Goal: Find specific page/section: Find specific page/section

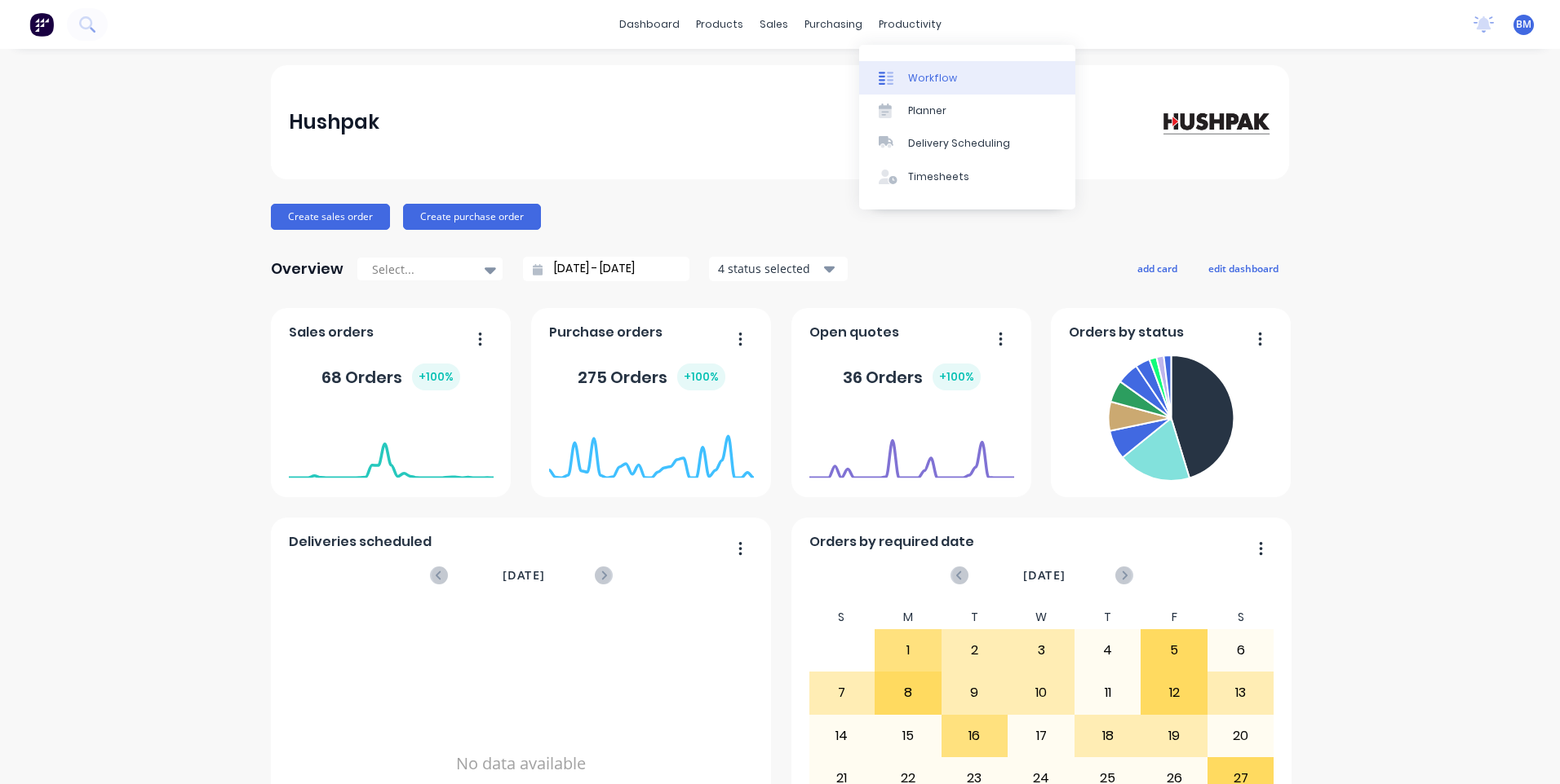
click at [915, 80] on div "Workflow" at bounding box center [932, 78] width 49 height 15
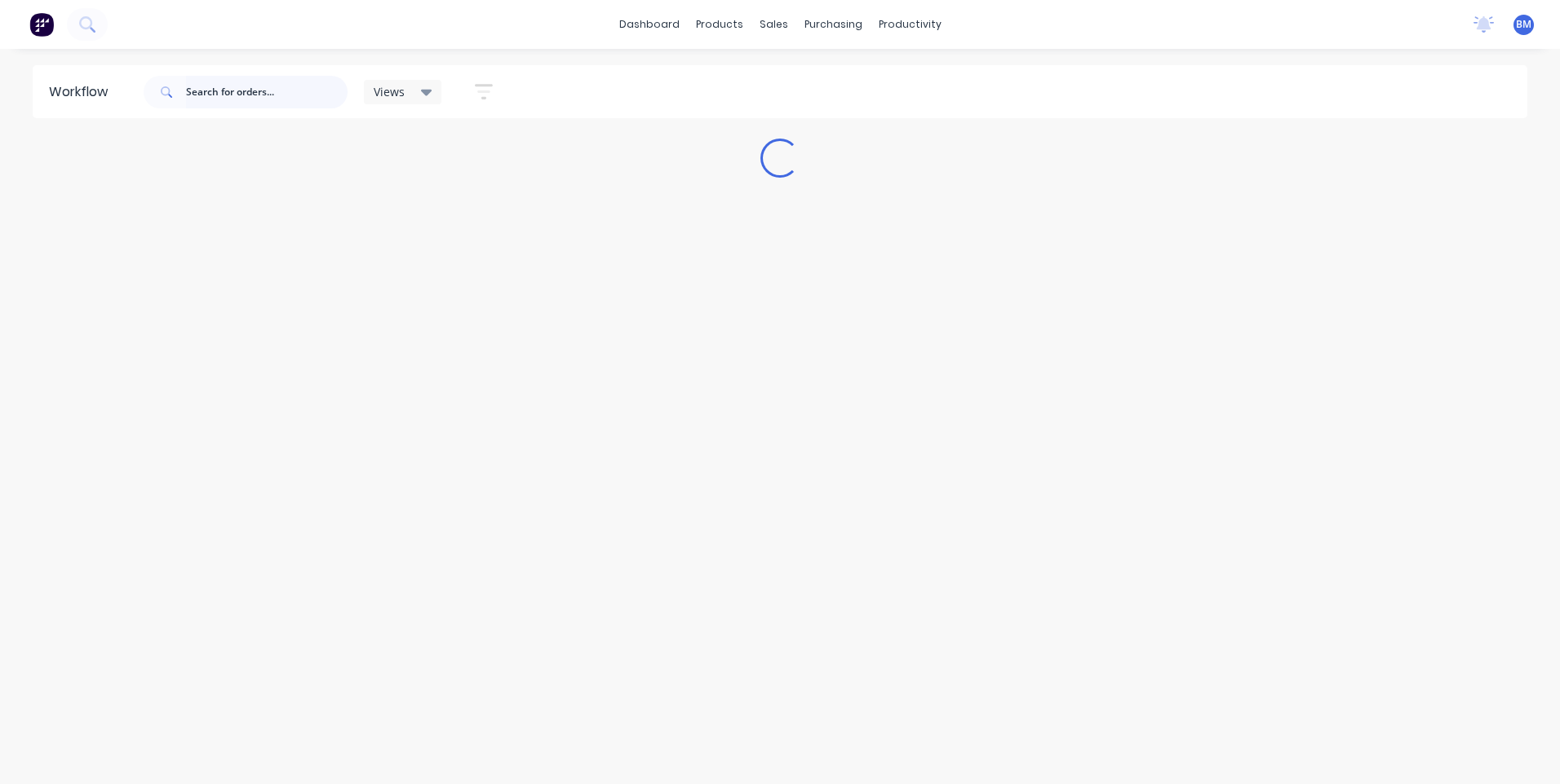
click at [245, 97] on input "text" at bounding box center [267, 92] width 161 height 33
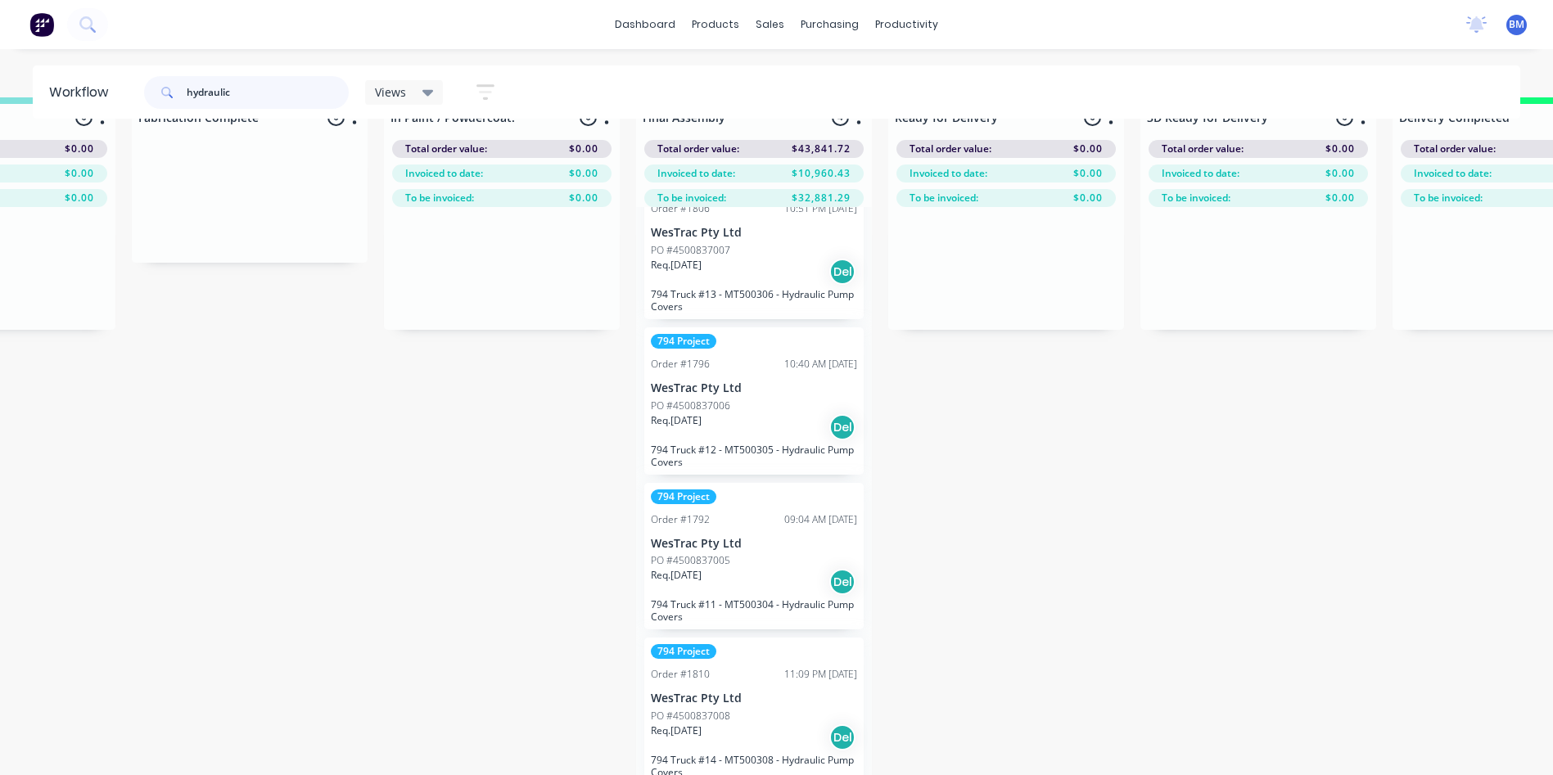
scroll to position [65, 2173]
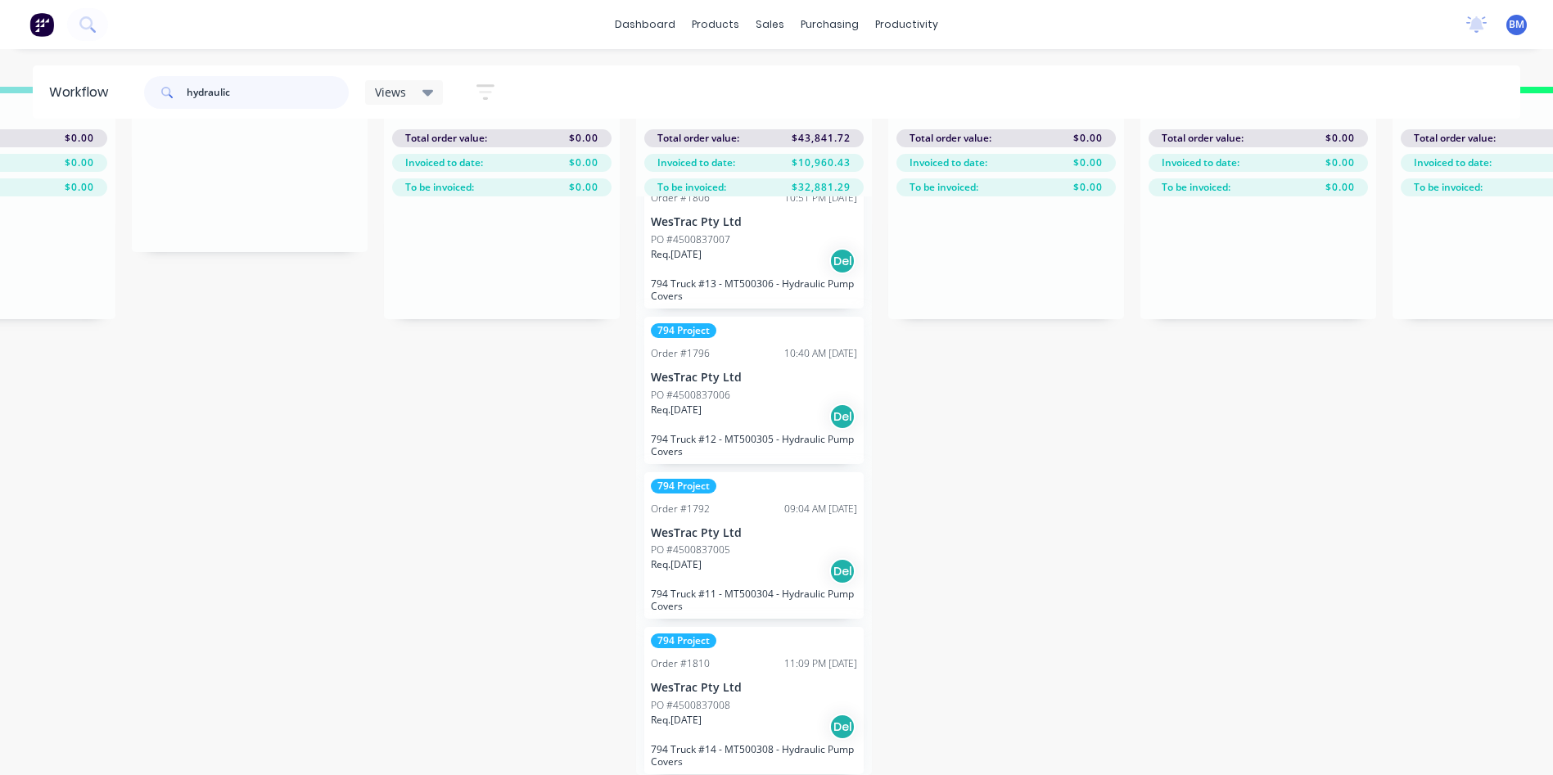
type input "hydraulic"
click at [683, 528] on div "794 Project Order #1792 09:04 AM [DATE] WesTrac Pty Ltd PO #4500837005 Req. [DA…" at bounding box center [753, 545] width 219 height 147
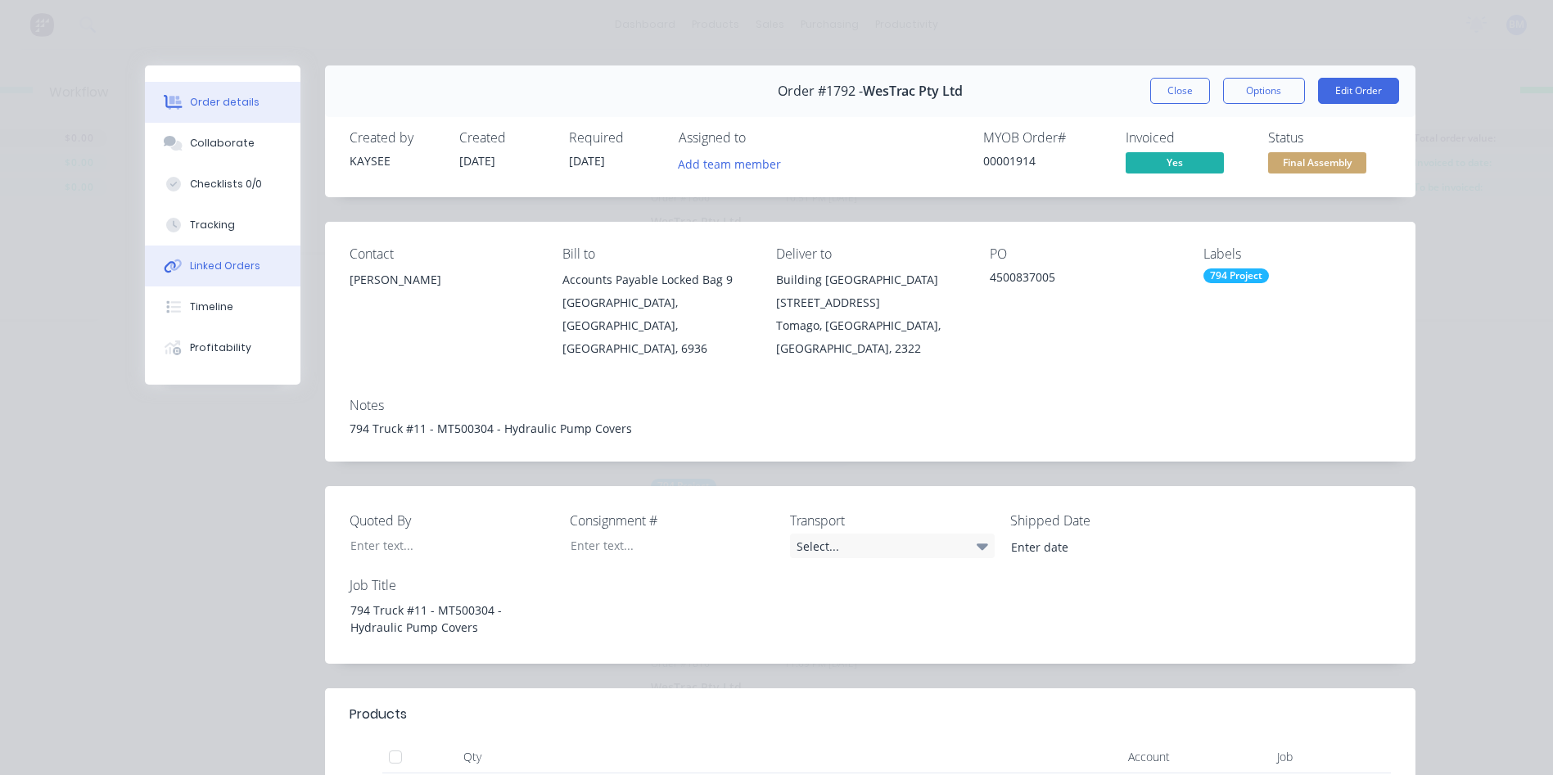
click at [181, 274] on button "Linked Orders" at bounding box center [223, 266] width 156 height 41
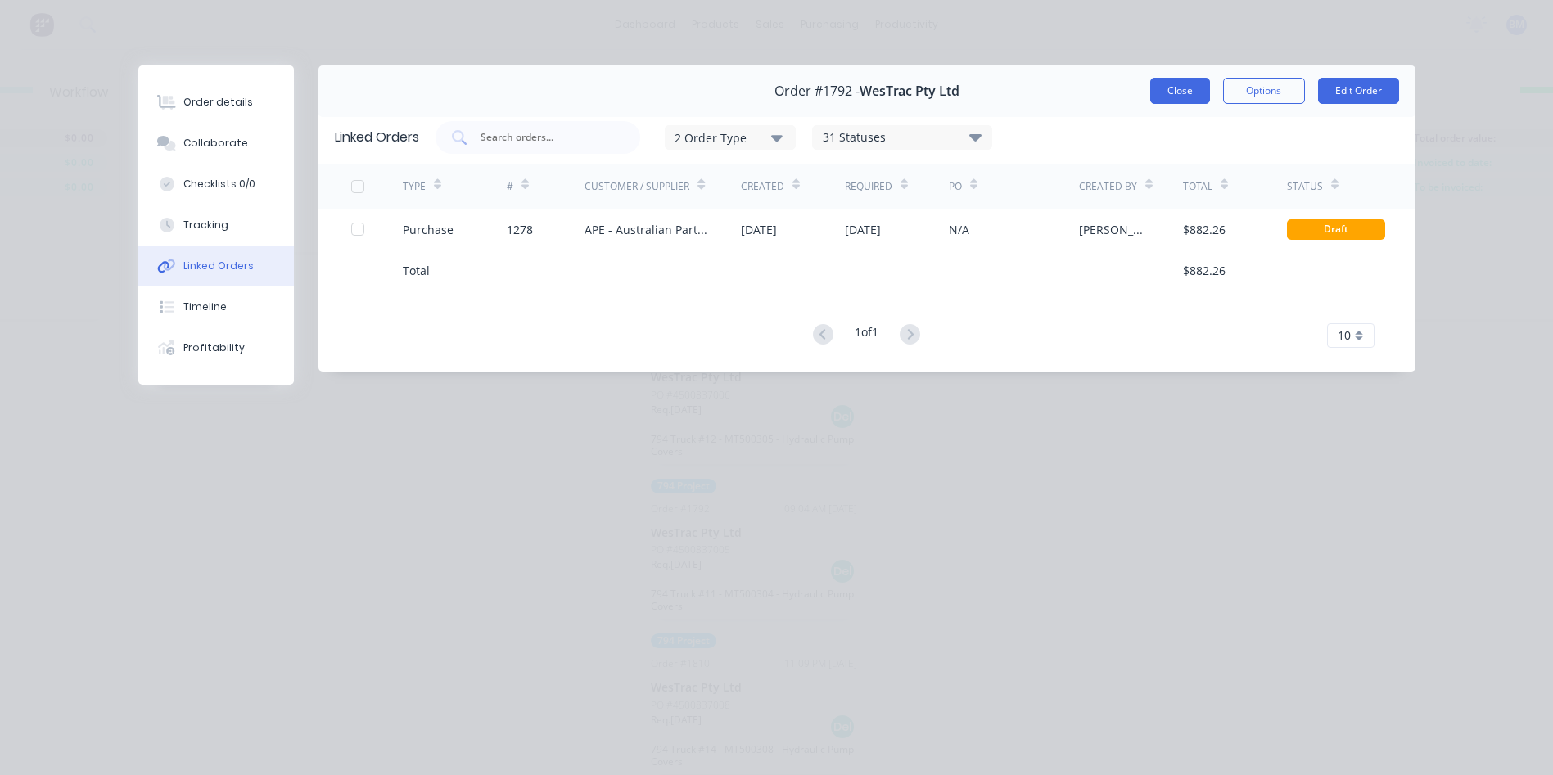
click at [1181, 91] on button "Close" at bounding box center [1180, 91] width 60 height 26
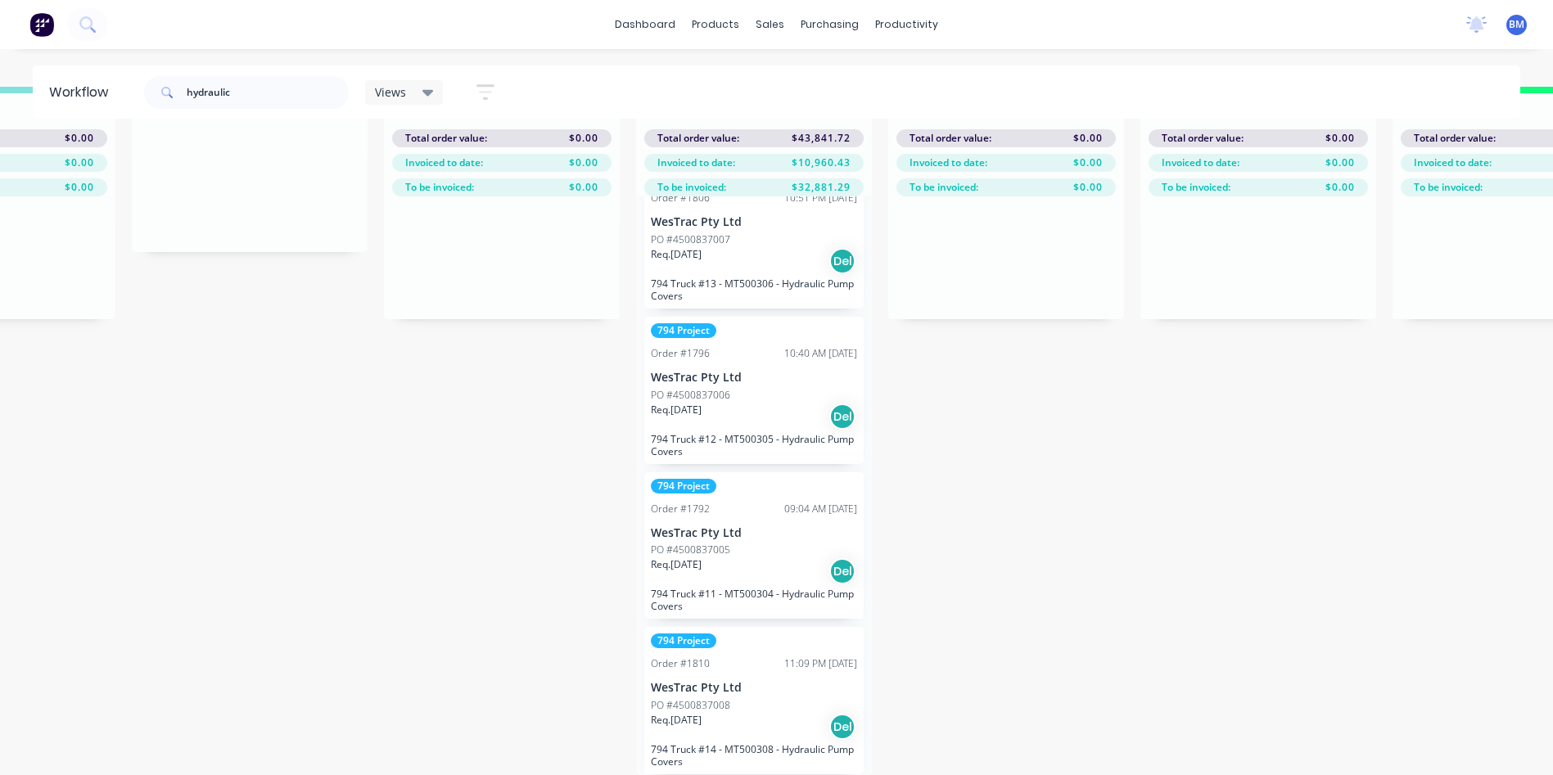
click at [712, 572] on div "Req. [DATE] Del" at bounding box center [754, 571] width 206 height 28
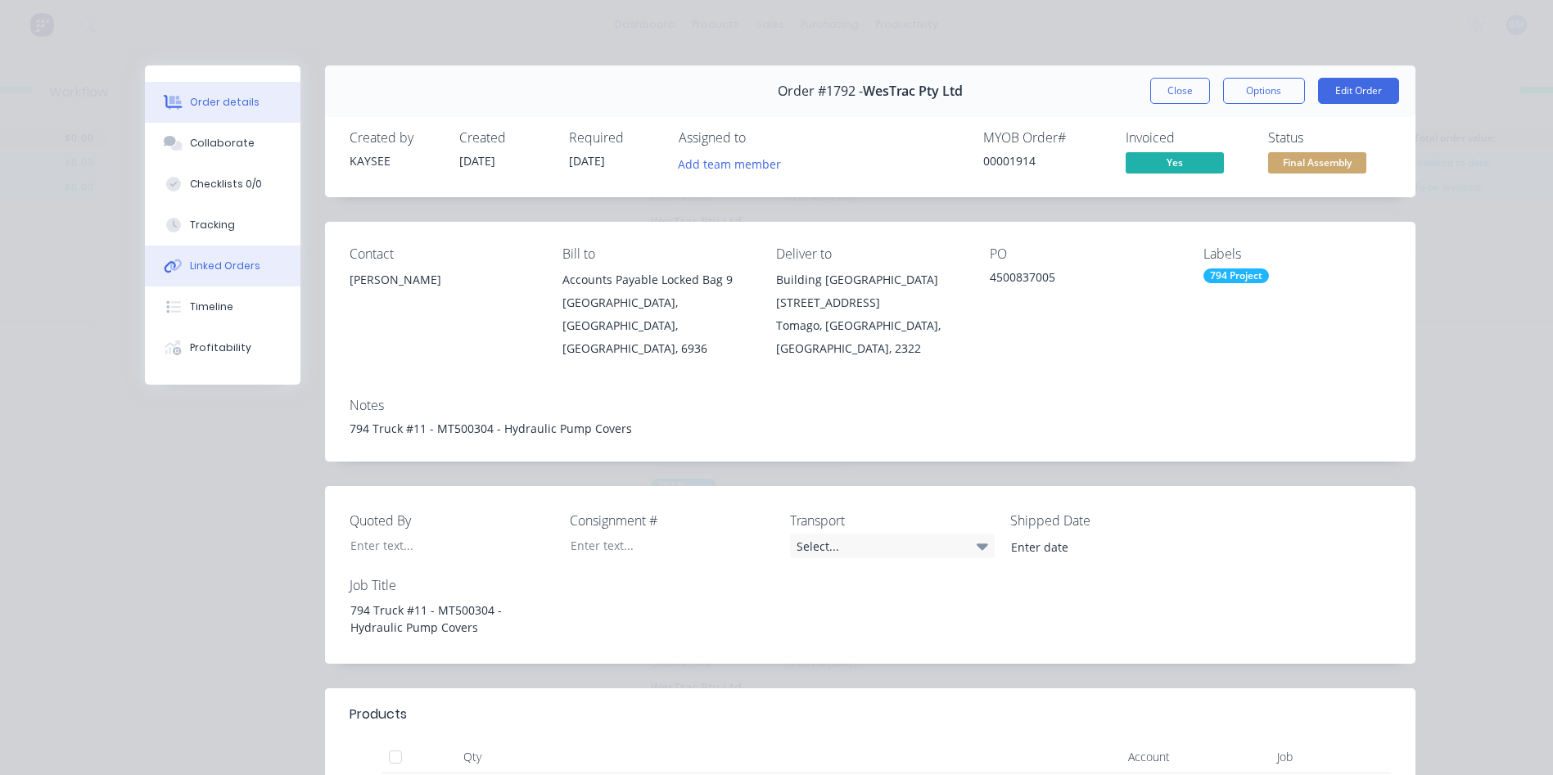
click at [225, 264] on div "Linked Orders" at bounding box center [225, 266] width 70 height 15
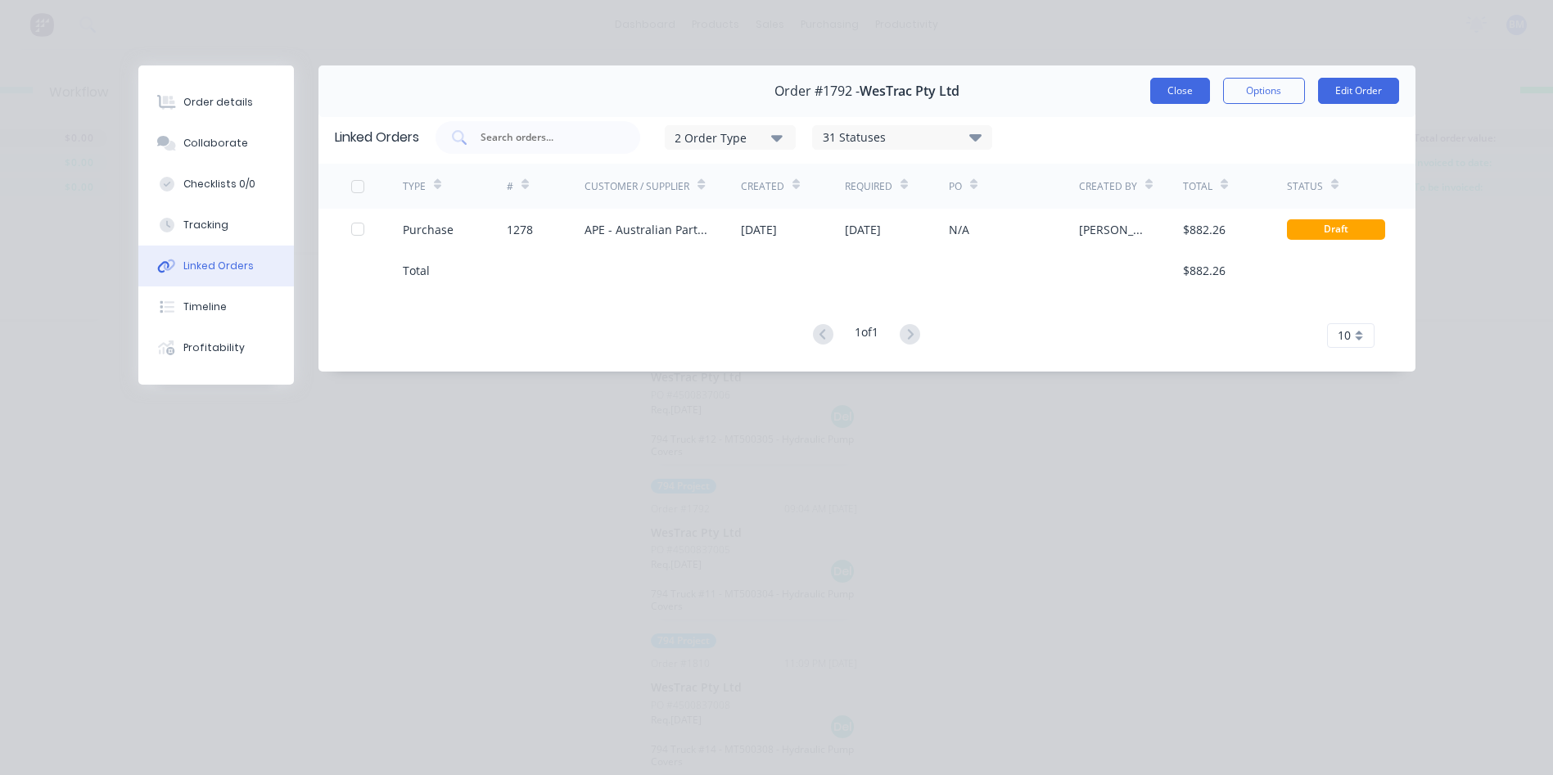
click at [1152, 85] on button "Close" at bounding box center [1180, 91] width 60 height 26
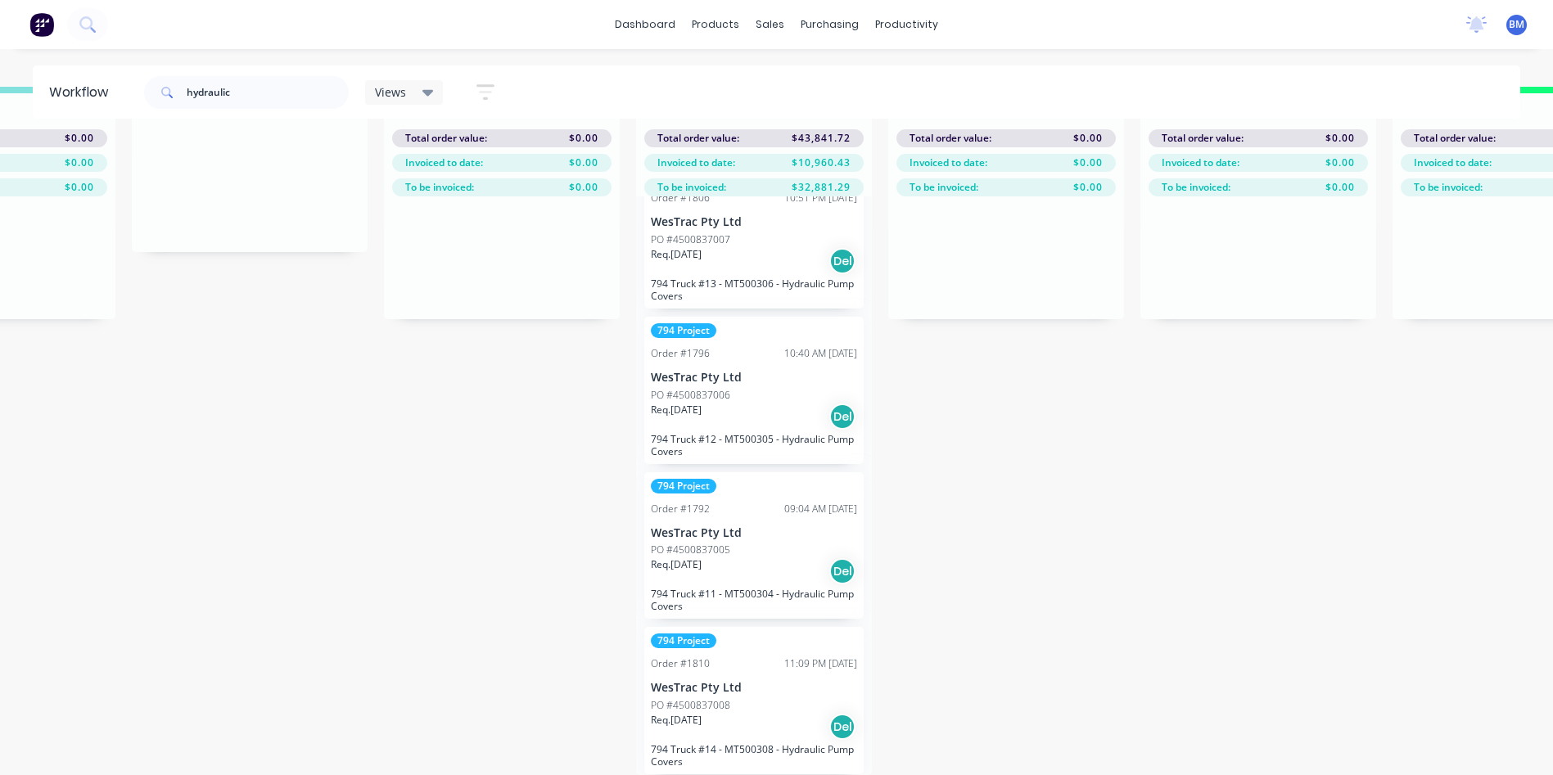
click at [743, 417] on div "Req. [DATE] Del" at bounding box center [754, 417] width 206 height 28
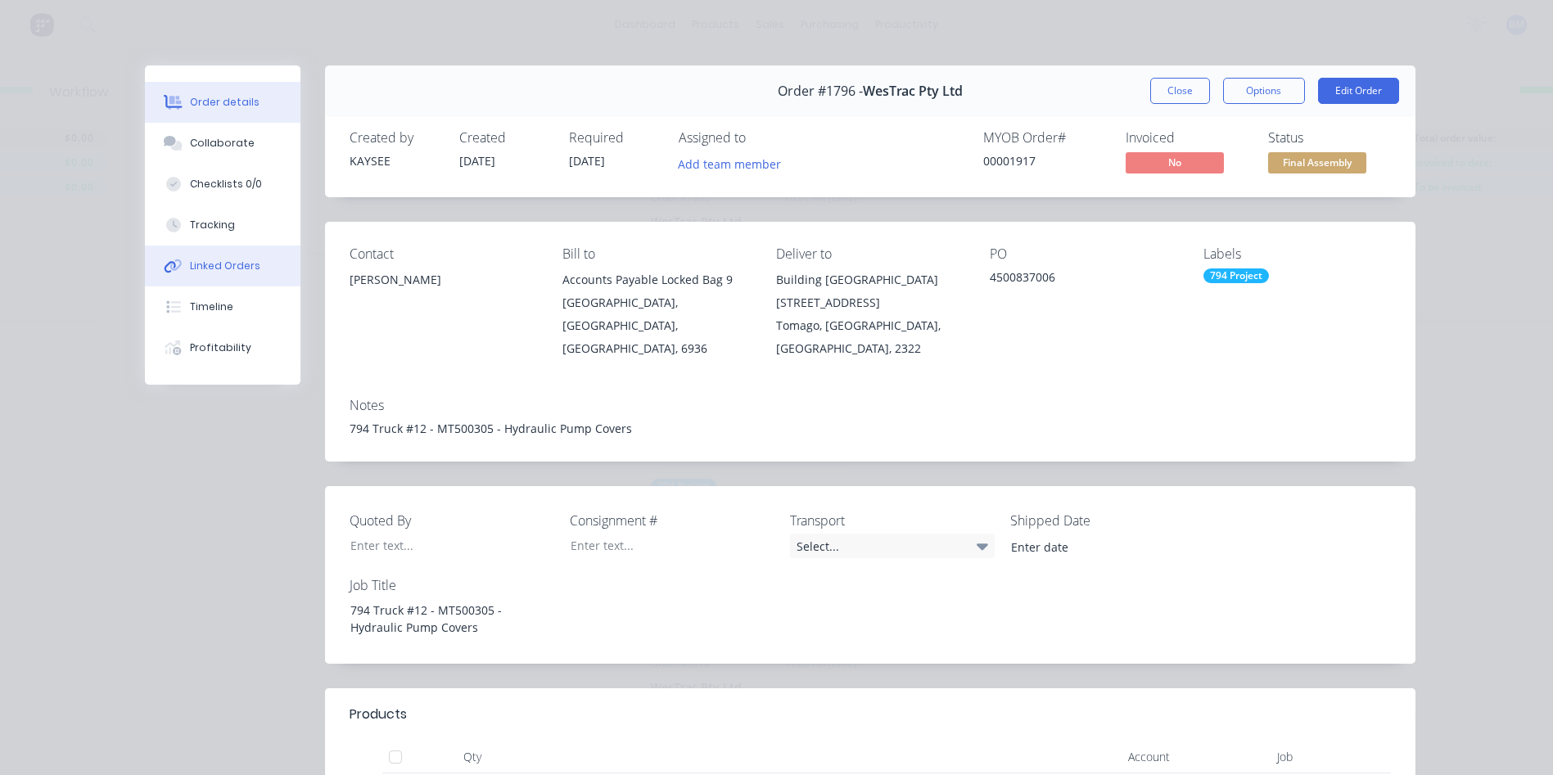
click at [233, 263] on div "Linked Orders" at bounding box center [225, 266] width 70 height 15
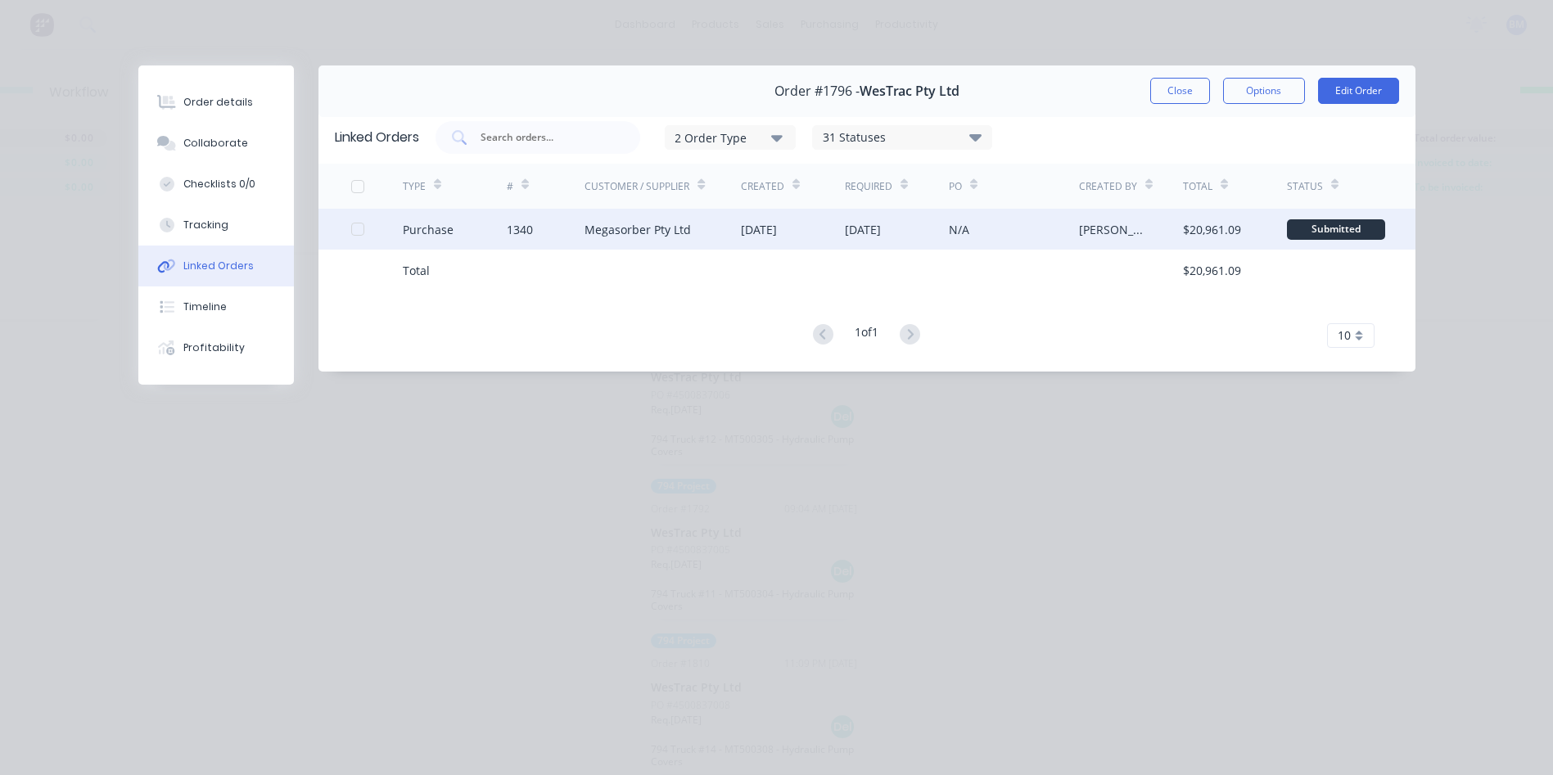
click at [581, 217] on div "1340" at bounding box center [546, 229] width 78 height 41
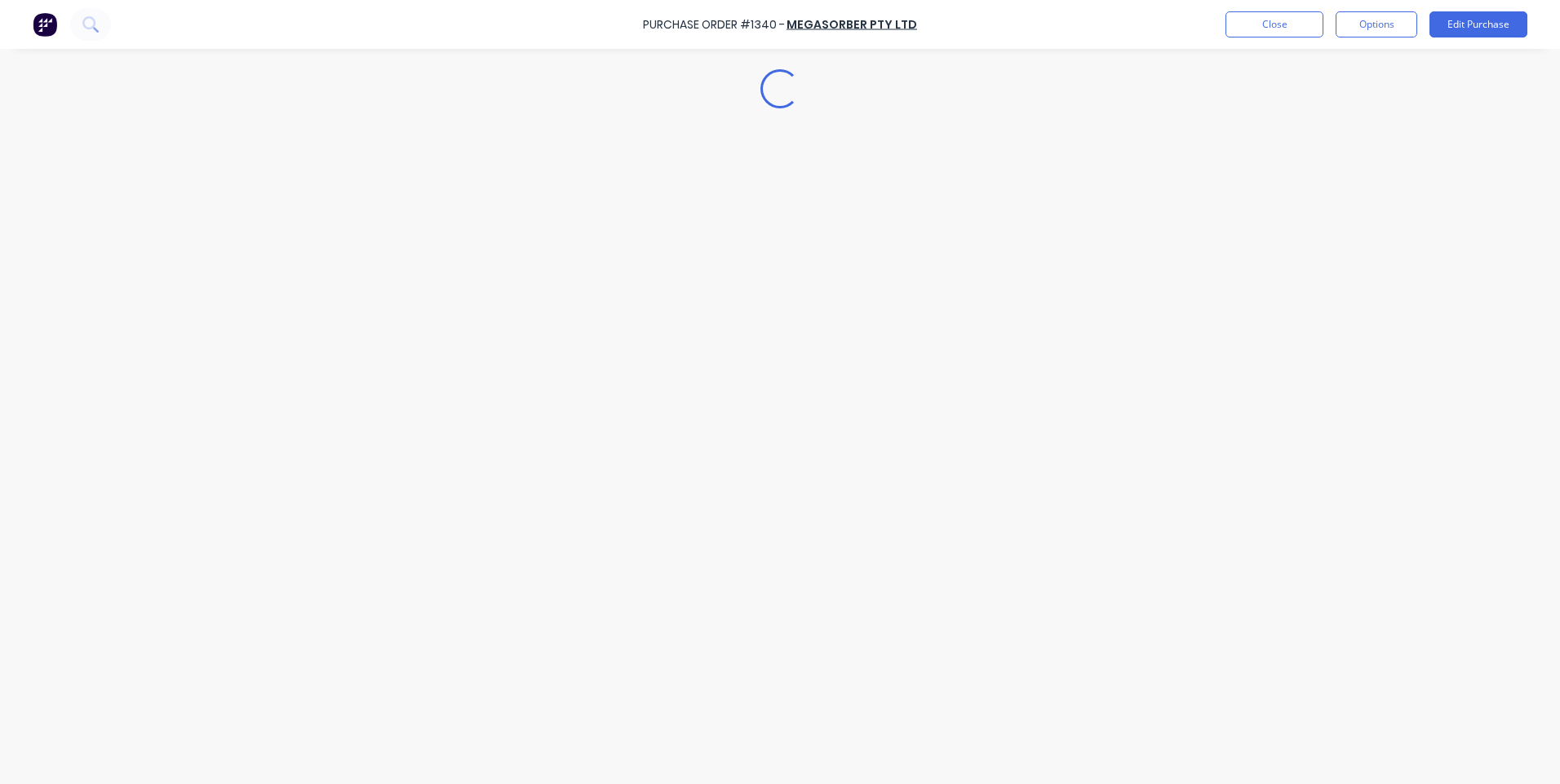
type textarea "x"
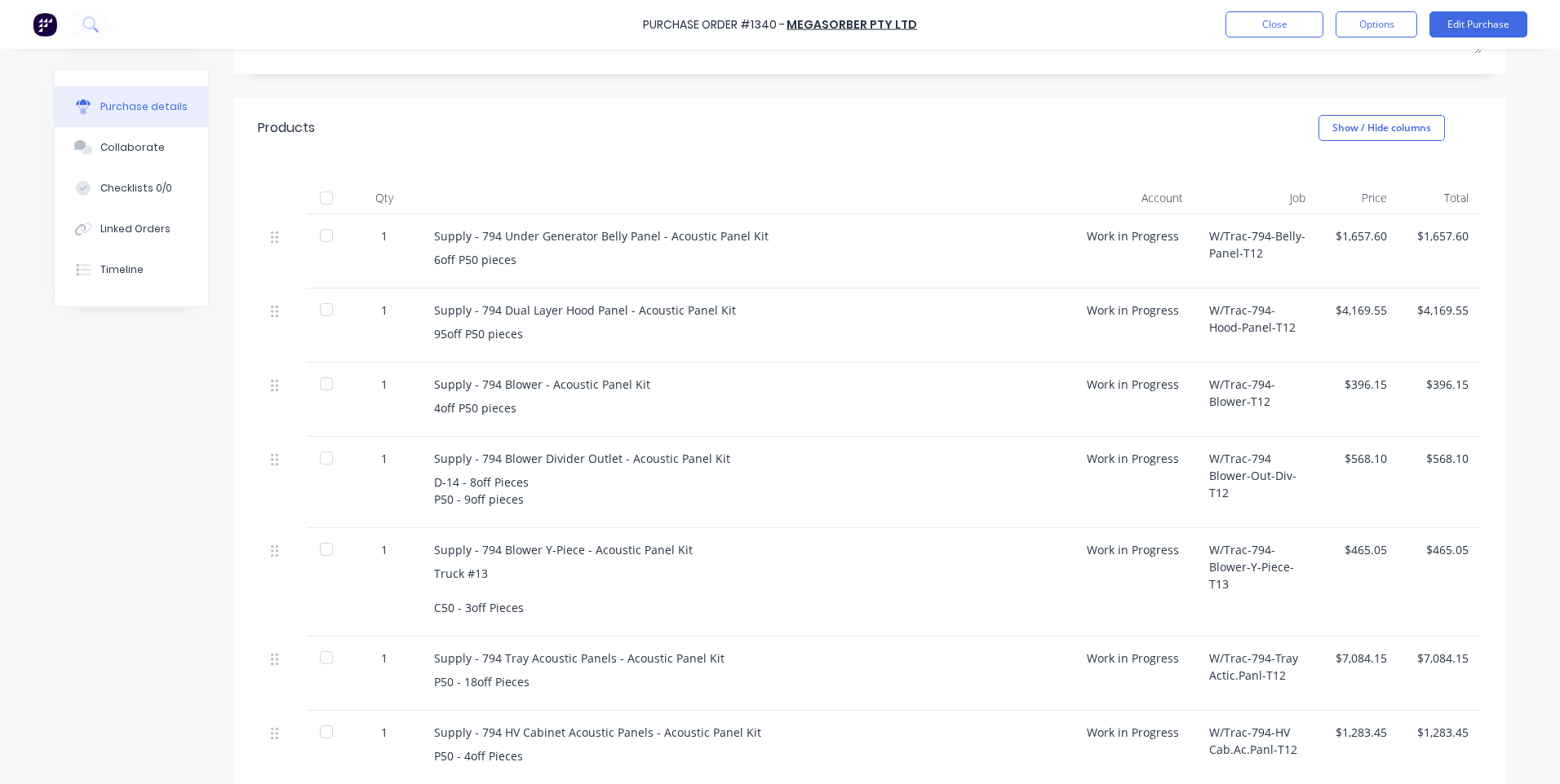
scroll to position [363, 0]
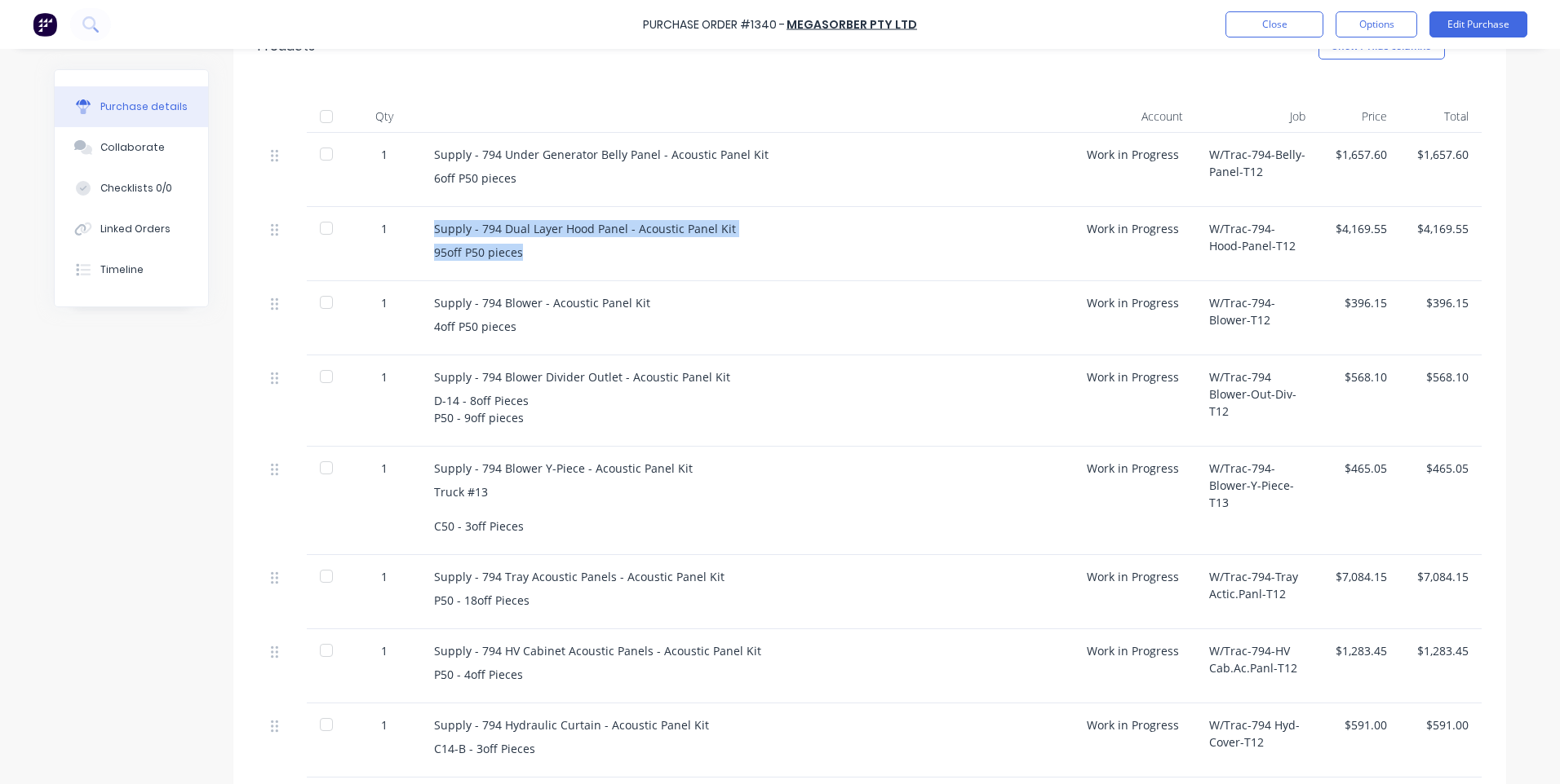
drag, startPoint x: 537, startPoint y: 256, endPoint x: 424, endPoint y: 226, distance: 116.9
click at [424, 226] on div "Supply - 794 Dual Layer Hood Panel - Acoustic Panel Kit 95off P50 pieces" at bounding box center [747, 244] width 653 height 74
click at [845, 284] on div "Supply - 794 Blower - Acoustic Panel Kit 4off P50 pieces" at bounding box center [747, 318] width 653 height 74
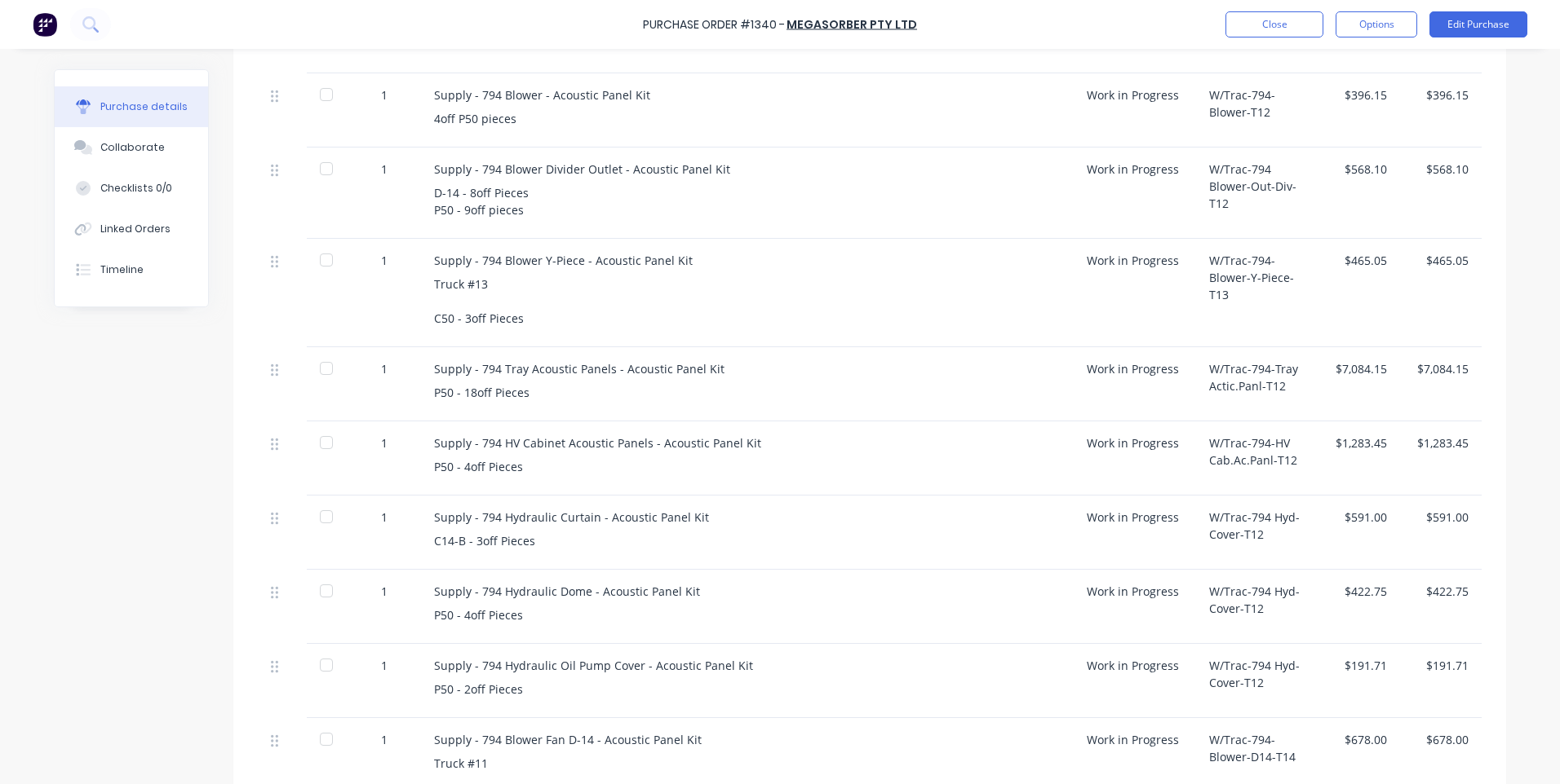
scroll to position [608, 0]
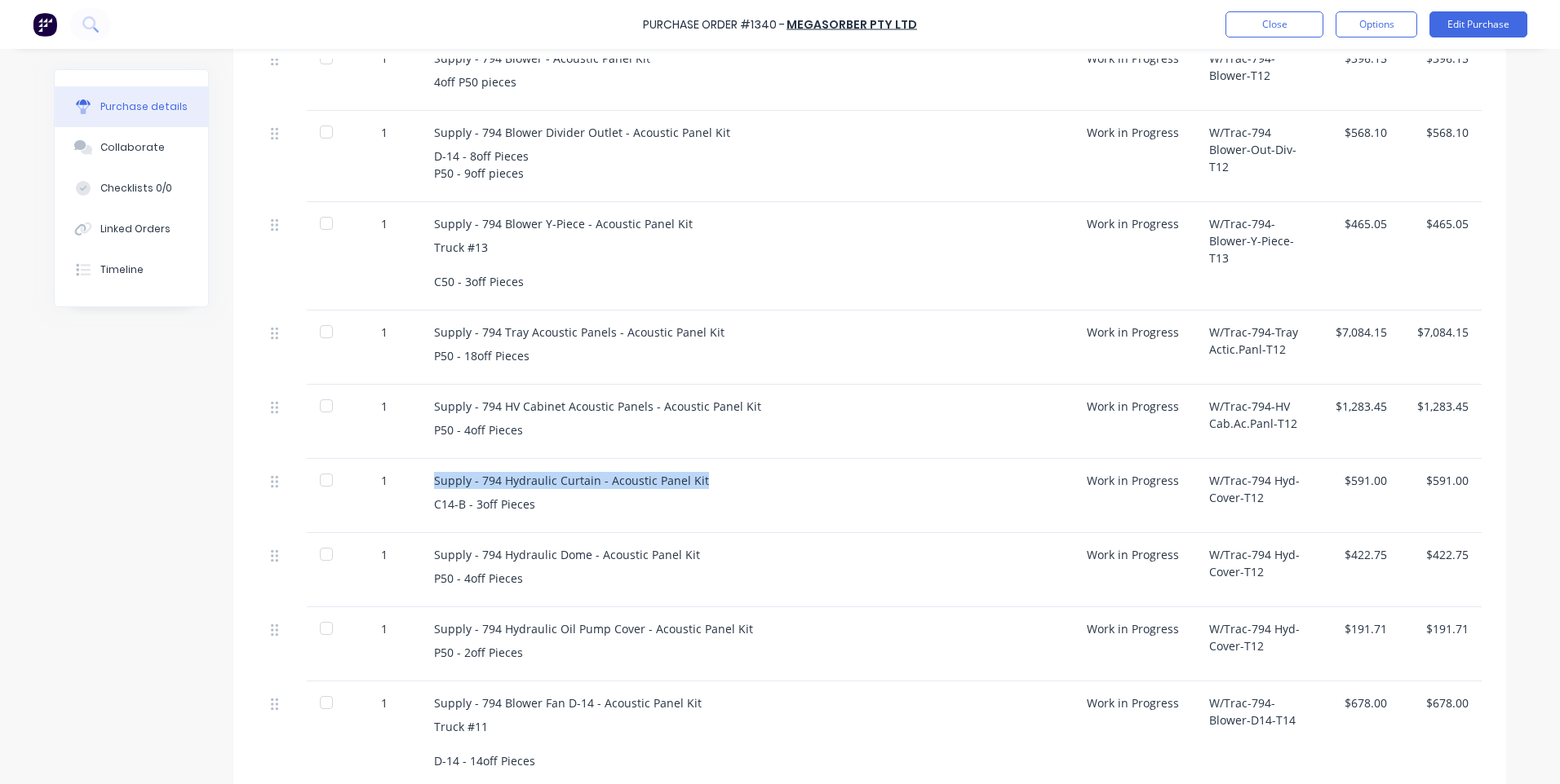
drag, startPoint x: 424, startPoint y: 483, endPoint x: 725, endPoint y: 487, distance: 301.0
click at [725, 487] on div "Supply - 794 Hydraulic Curtain - Acoustic Panel Kit C14-B - 3off Pieces" at bounding box center [747, 496] width 653 height 74
drag, startPoint x: 426, startPoint y: 555, endPoint x: 738, endPoint y: 545, distance: 312.2
click at [738, 545] on div "Supply - 794 Hydraulic Dome - Acoustic Panel Kit P50 - 4off Pieces" at bounding box center [747, 570] width 653 height 74
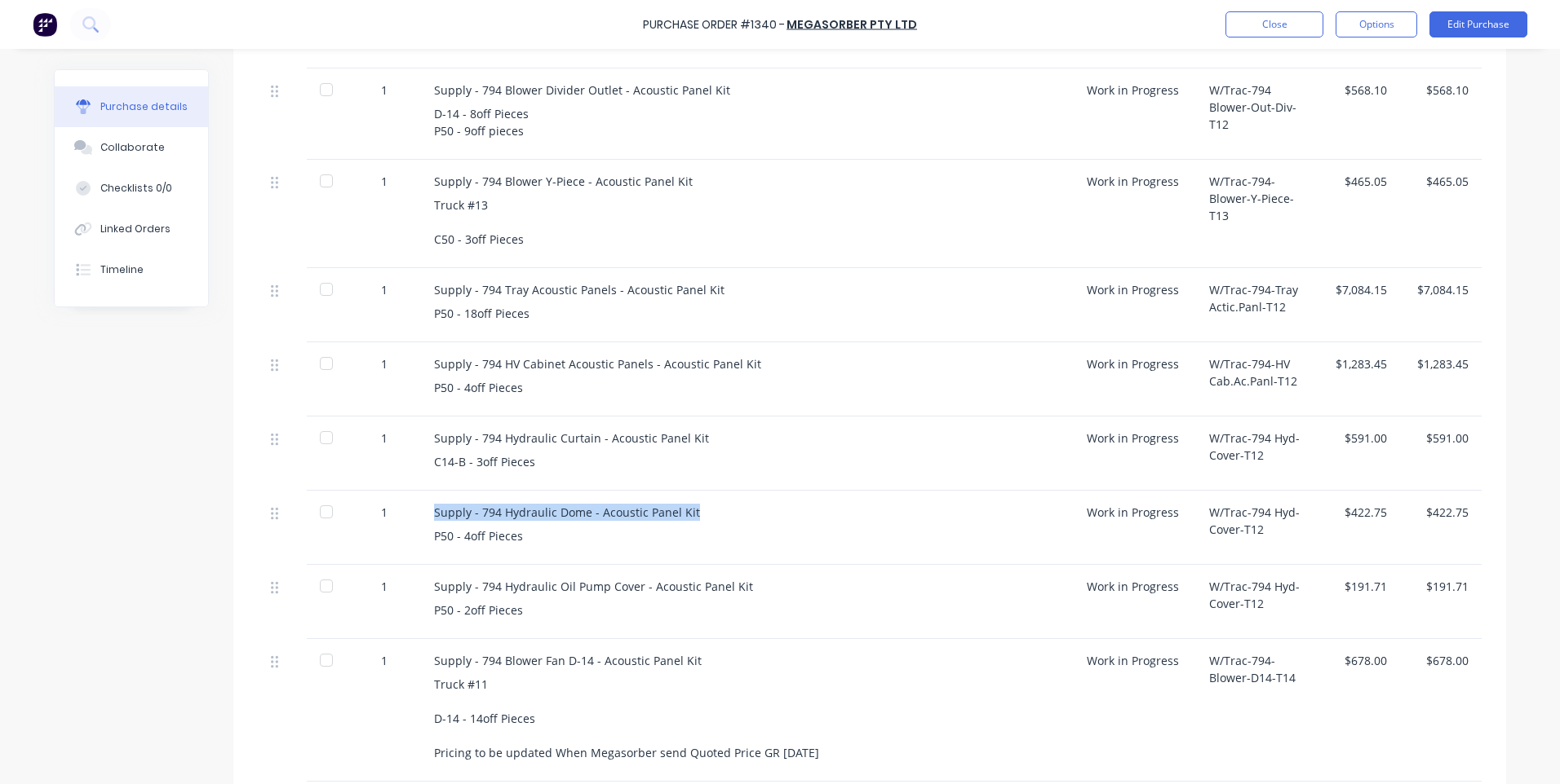
scroll to position [689, 0]
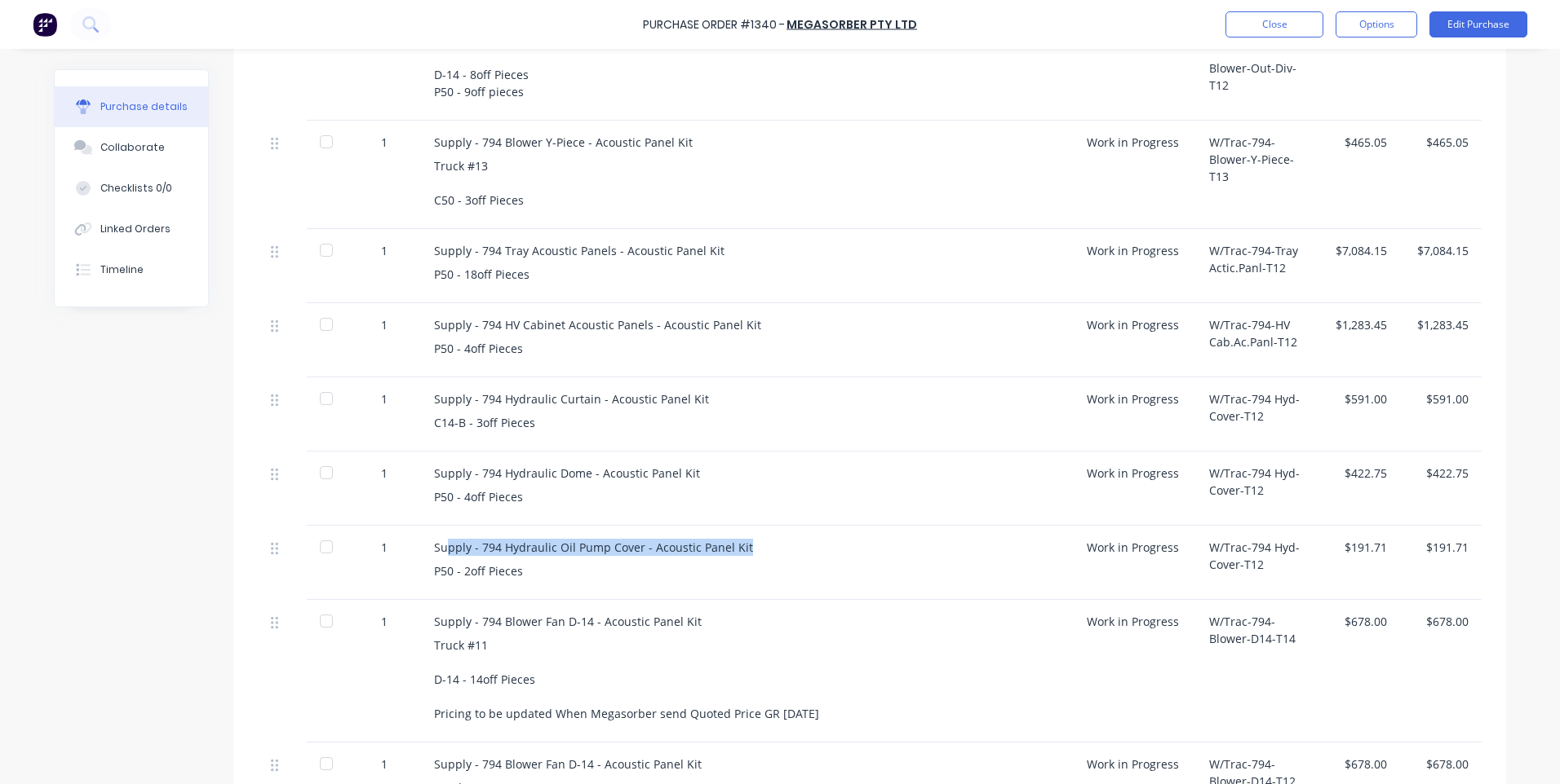
drag, startPoint x: 439, startPoint y: 548, endPoint x: 752, endPoint y: 541, distance: 313.1
click at [752, 541] on div "Supply - 794 Hydraulic Oil Pump Cover - Acoustic Panel Kit" at bounding box center [747, 547] width 627 height 17
drag, startPoint x: 752, startPoint y: 541, endPoint x: 846, endPoint y: 553, distance: 94.8
click at [846, 553] on div "Supply - 794 Hydraulic Oil Pump Cover - Acoustic Panel Kit" at bounding box center [747, 547] width 627 height 17
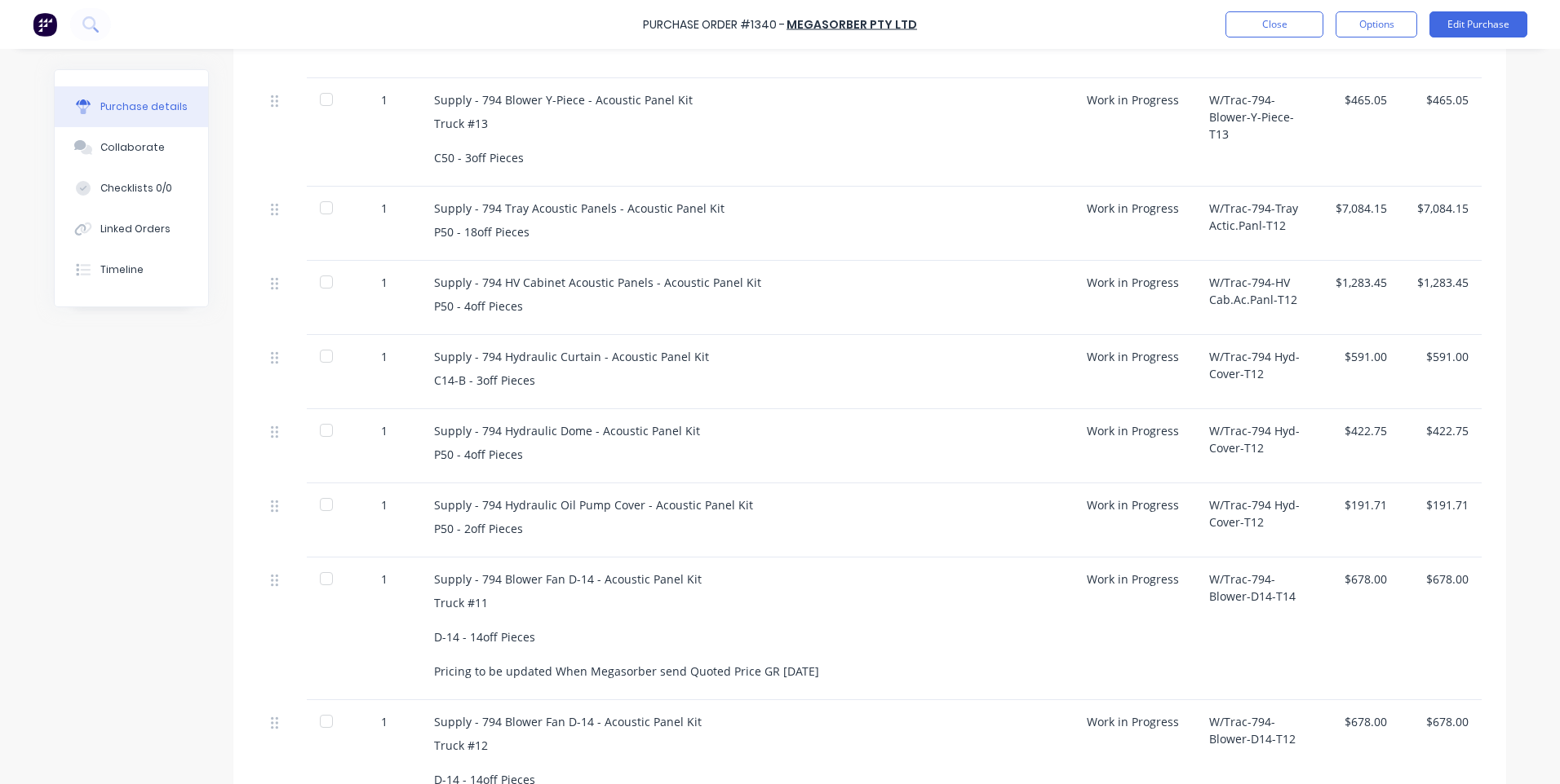
scroll to position [852, 0]
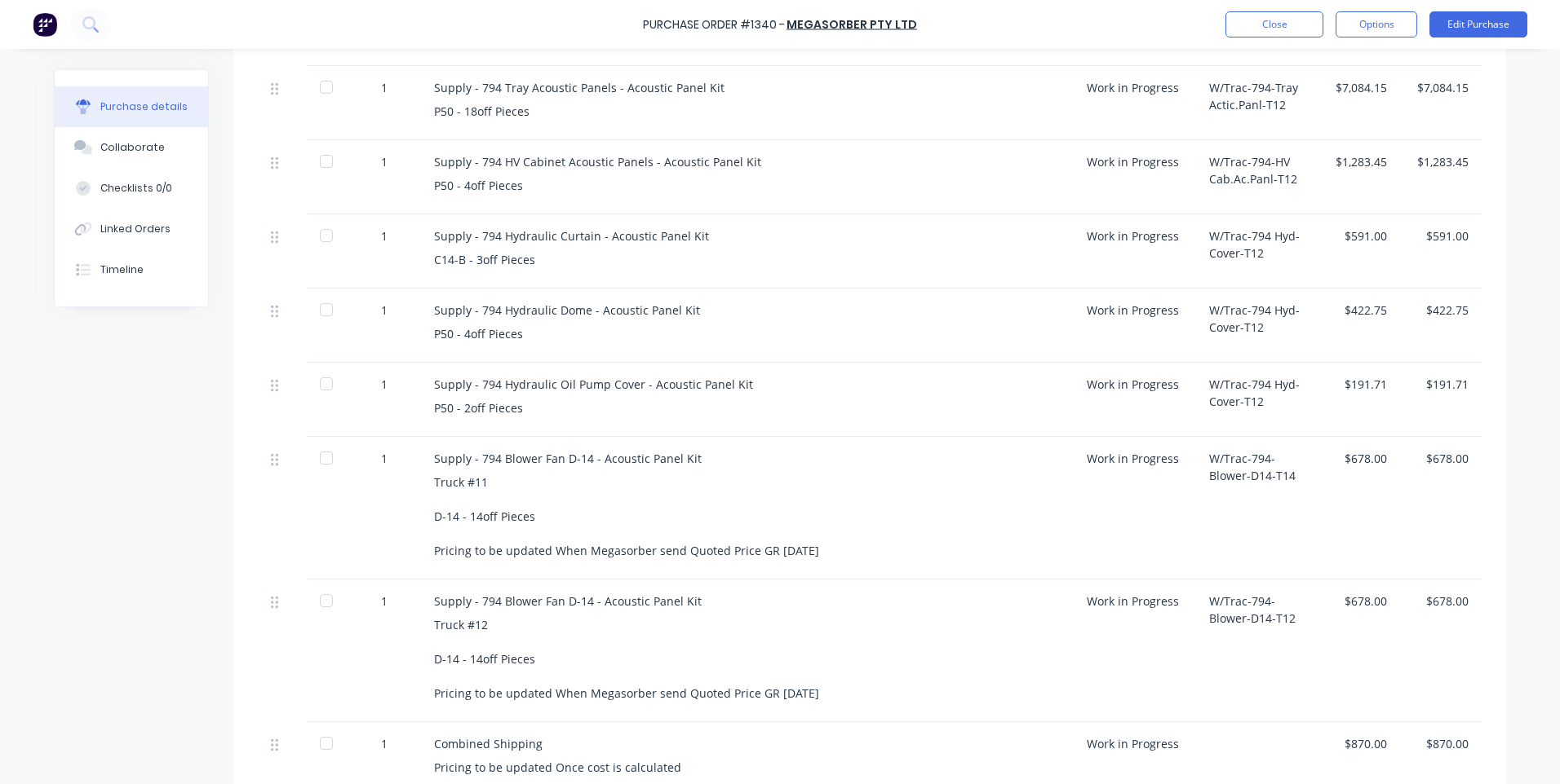
click at [526, 398] on div "Supply - 794 Hydraulic Oil Pump Cover - Acoustic Panel Kit P50 - 2off Pieces" at bounding box center [747, 399] width 653 height 74
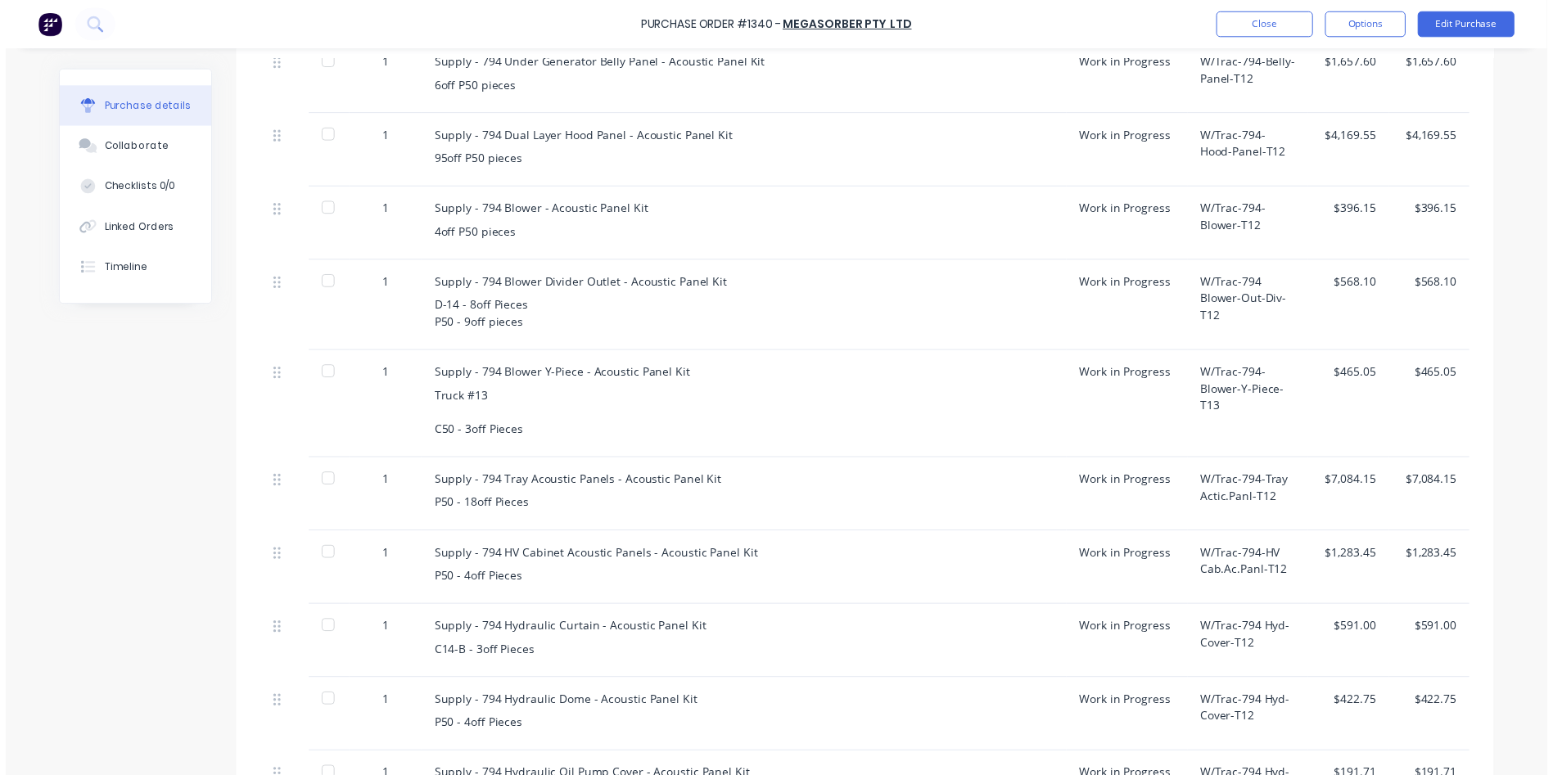
scroll to position [446, 0]
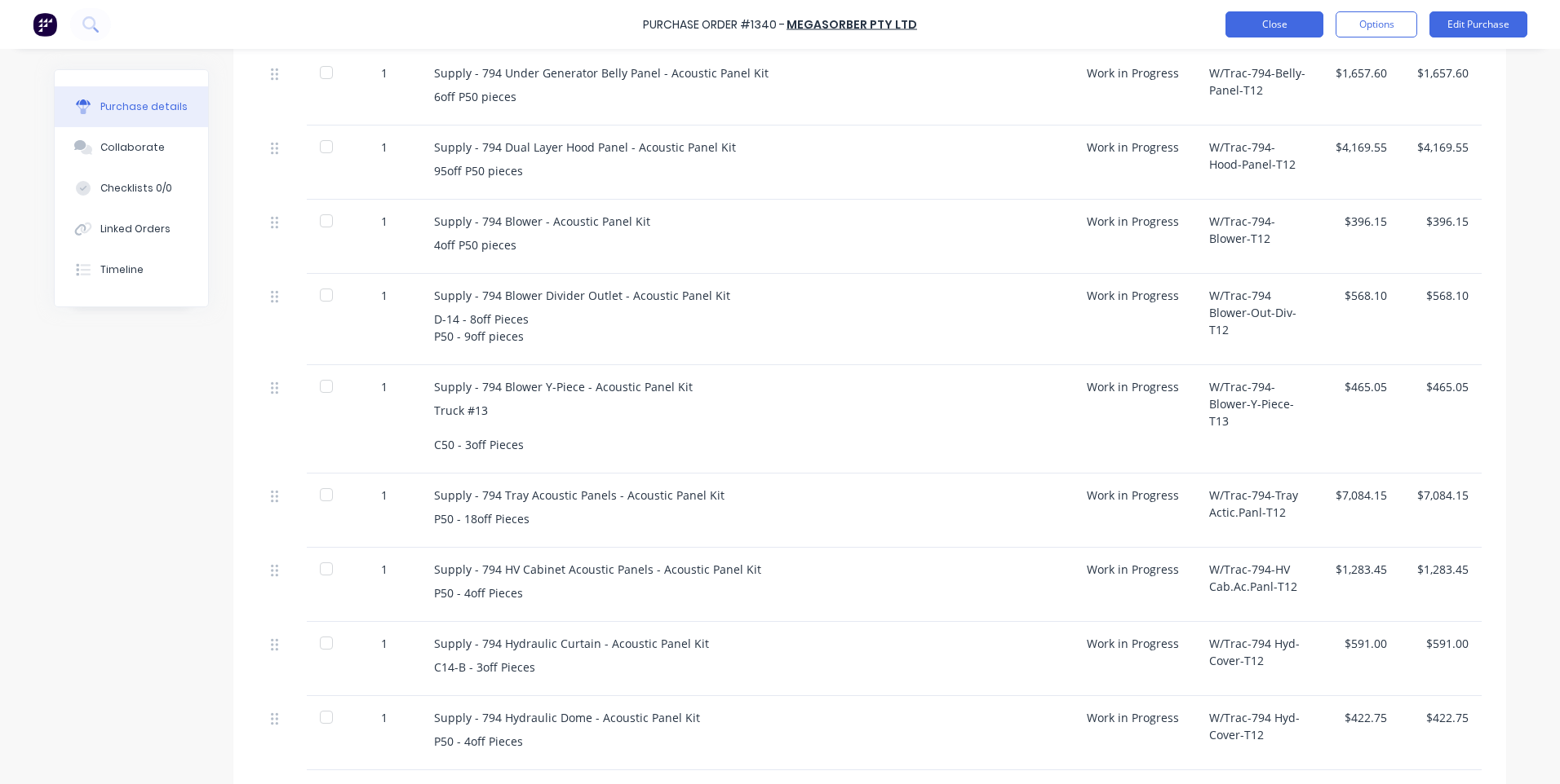
click at [1245, 27] on button "Close" at bounding box center [1275, 24] width 98 height 26
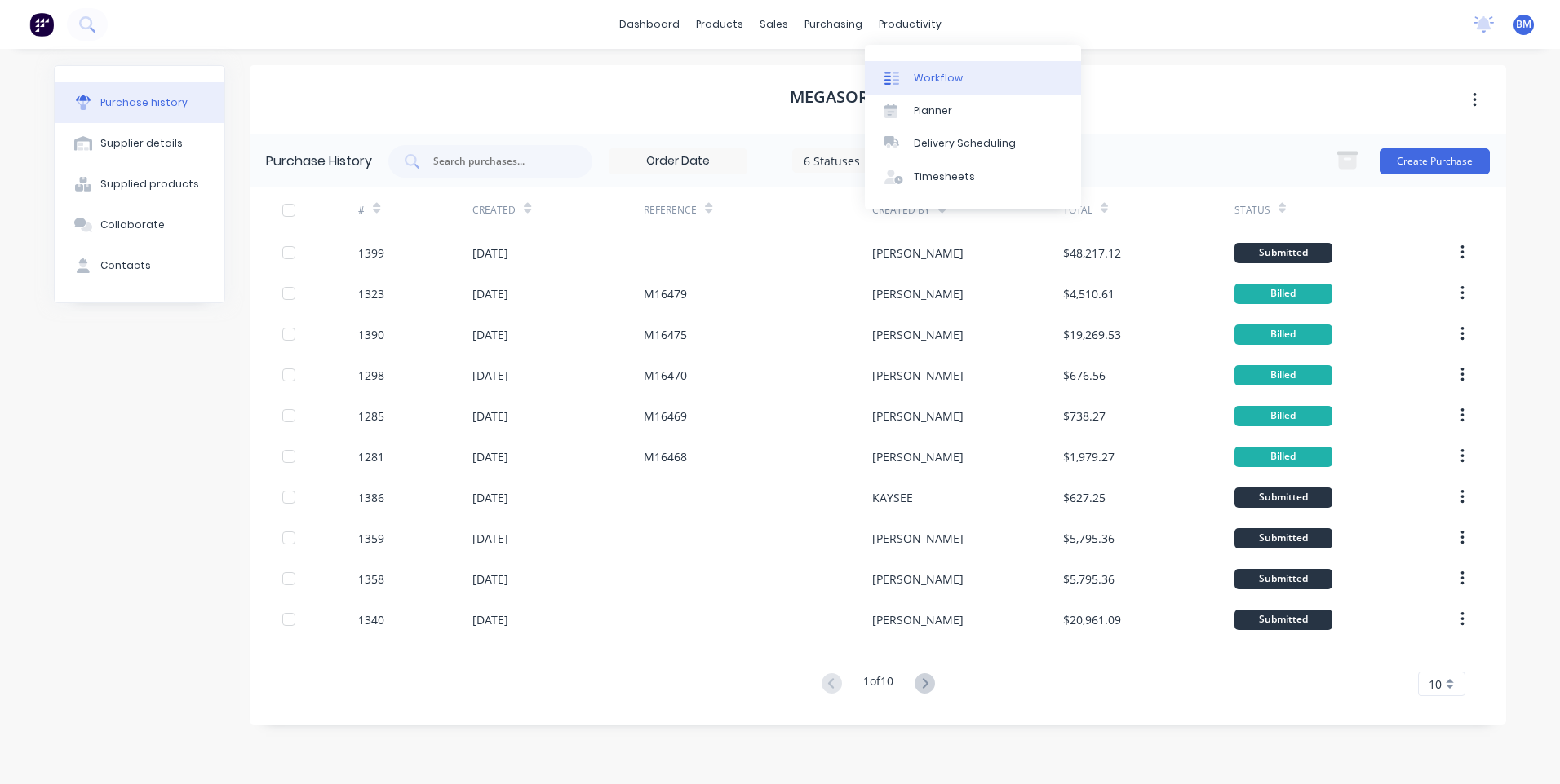
click at [911, 83] on link "Workflow" at bounding box center [973, 77] width 216 height 33
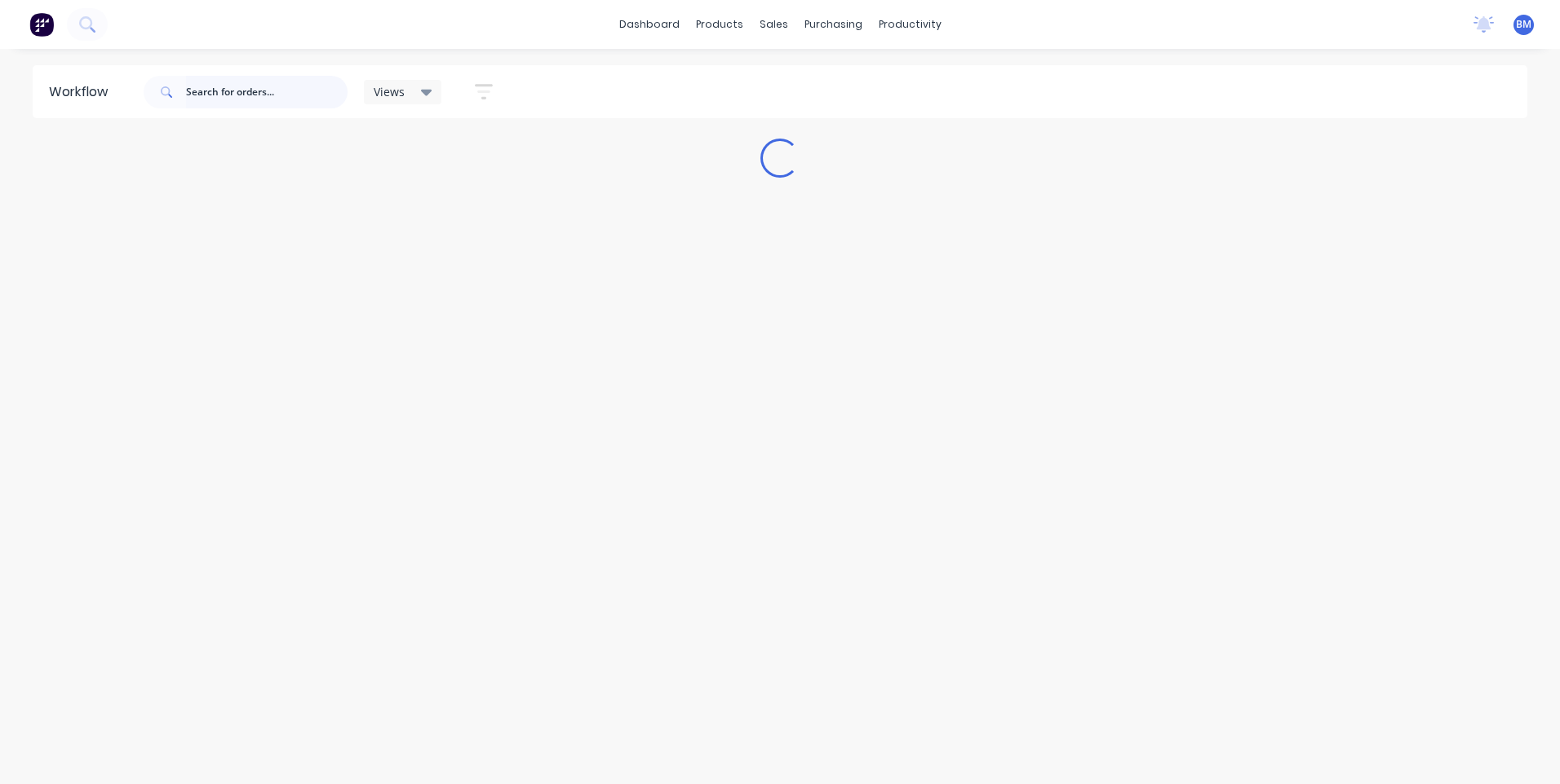
click at [295, 86] on input "text" at bounding box center [267, 92] width 161 height 33
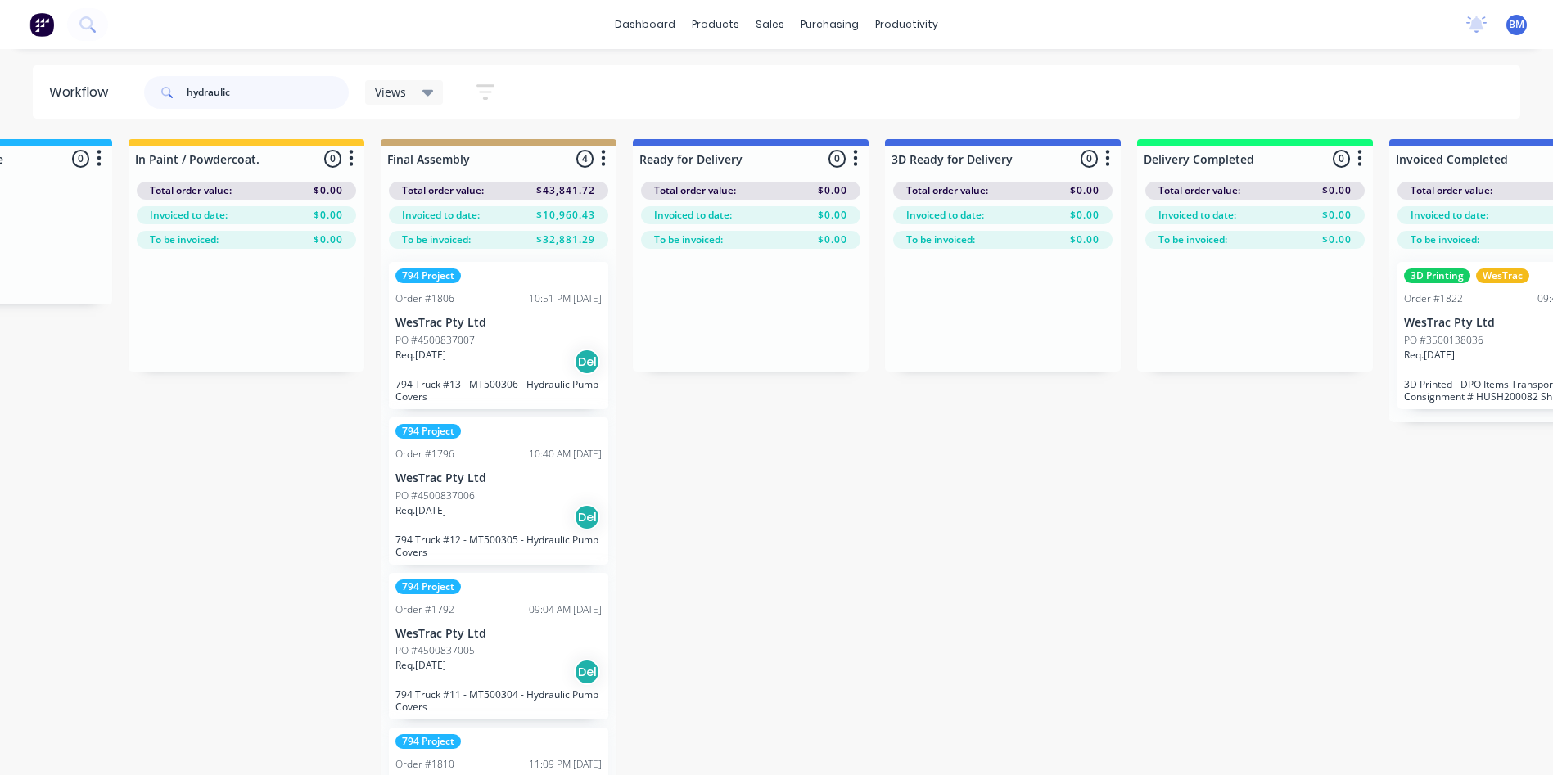
scroll to position [48, 0]
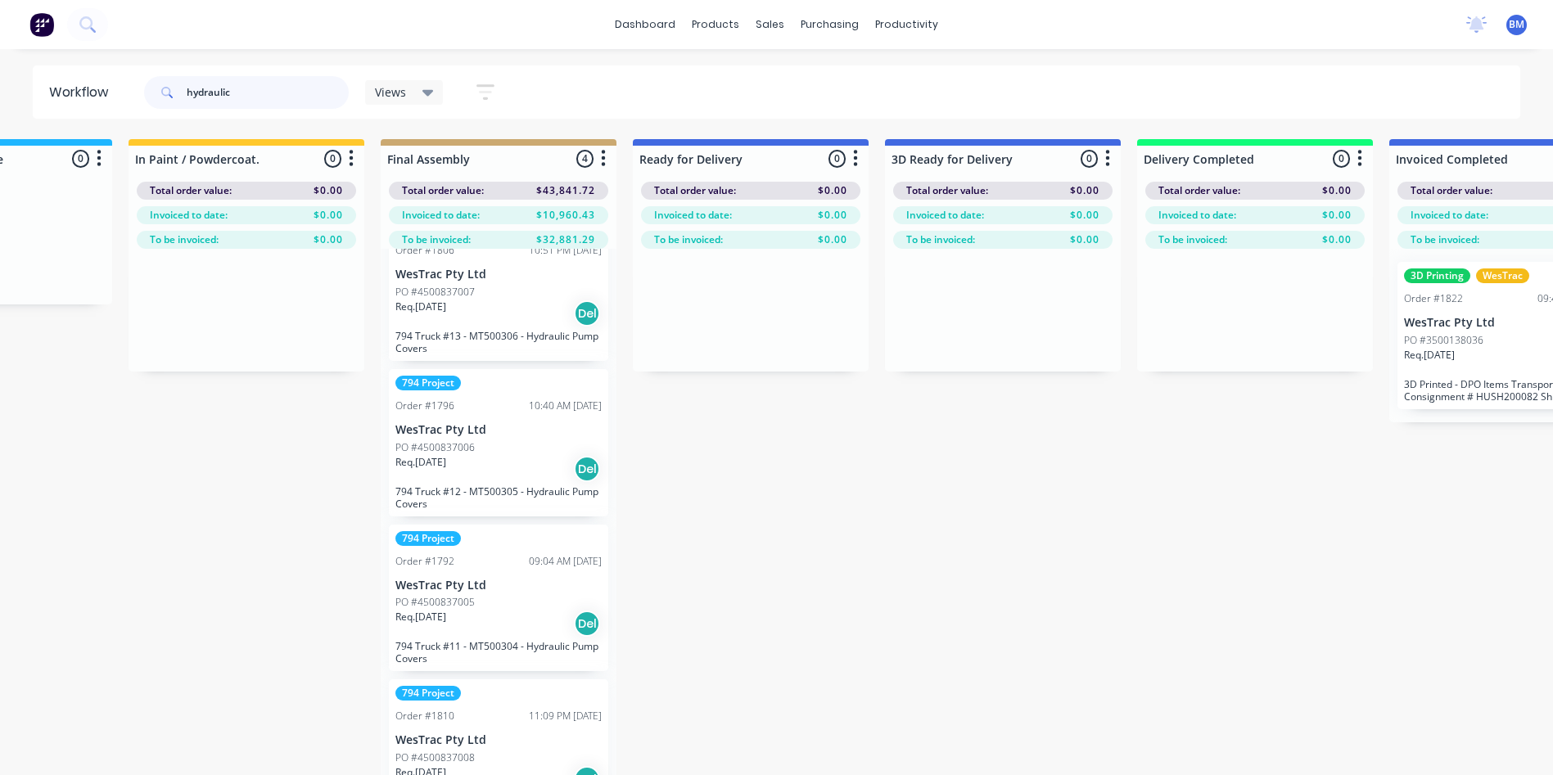
type input "hydraulic"
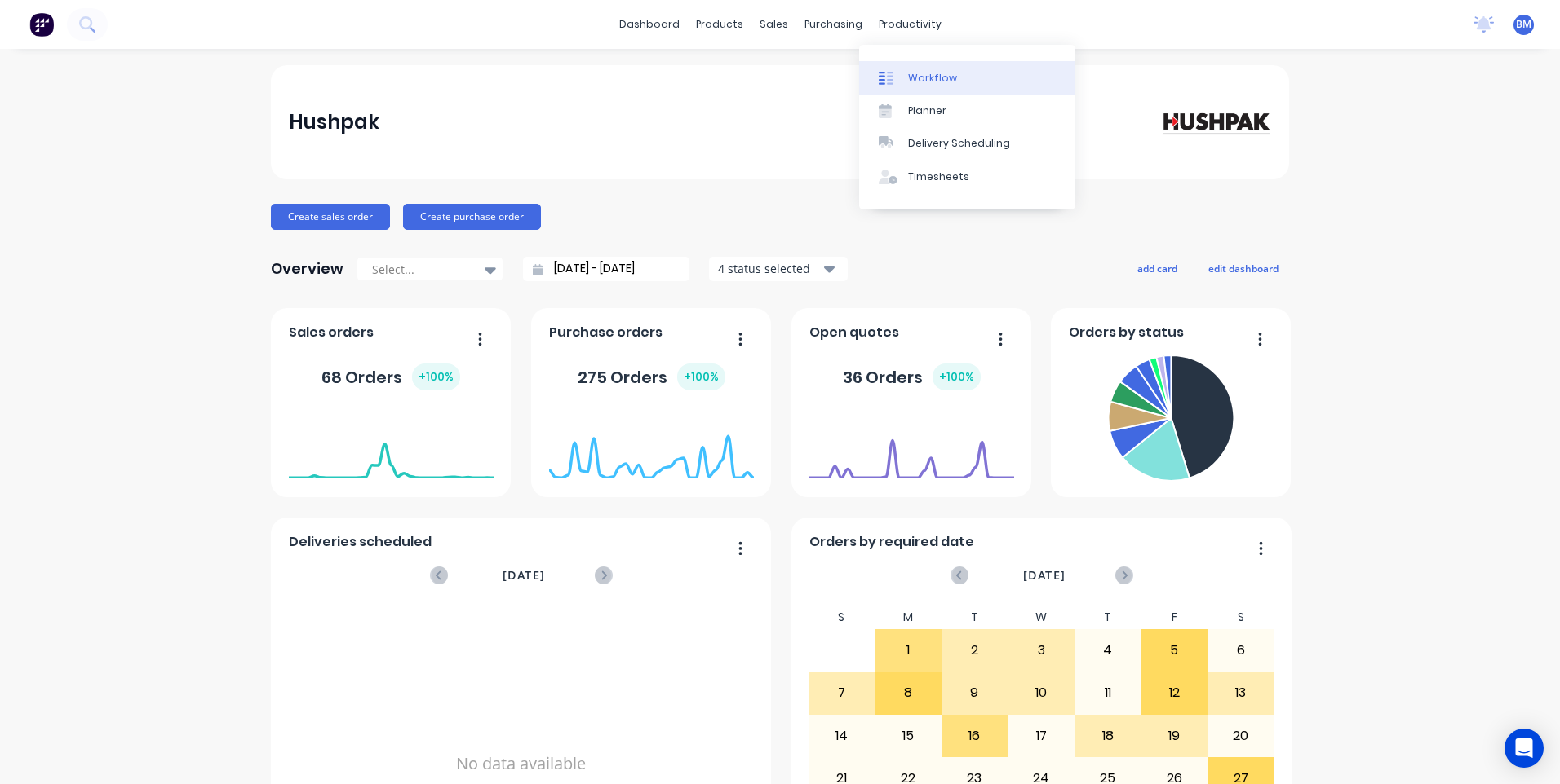
click at [914, 82] on div "Workflow" at bounding box center [932, 78] width 49 height 15
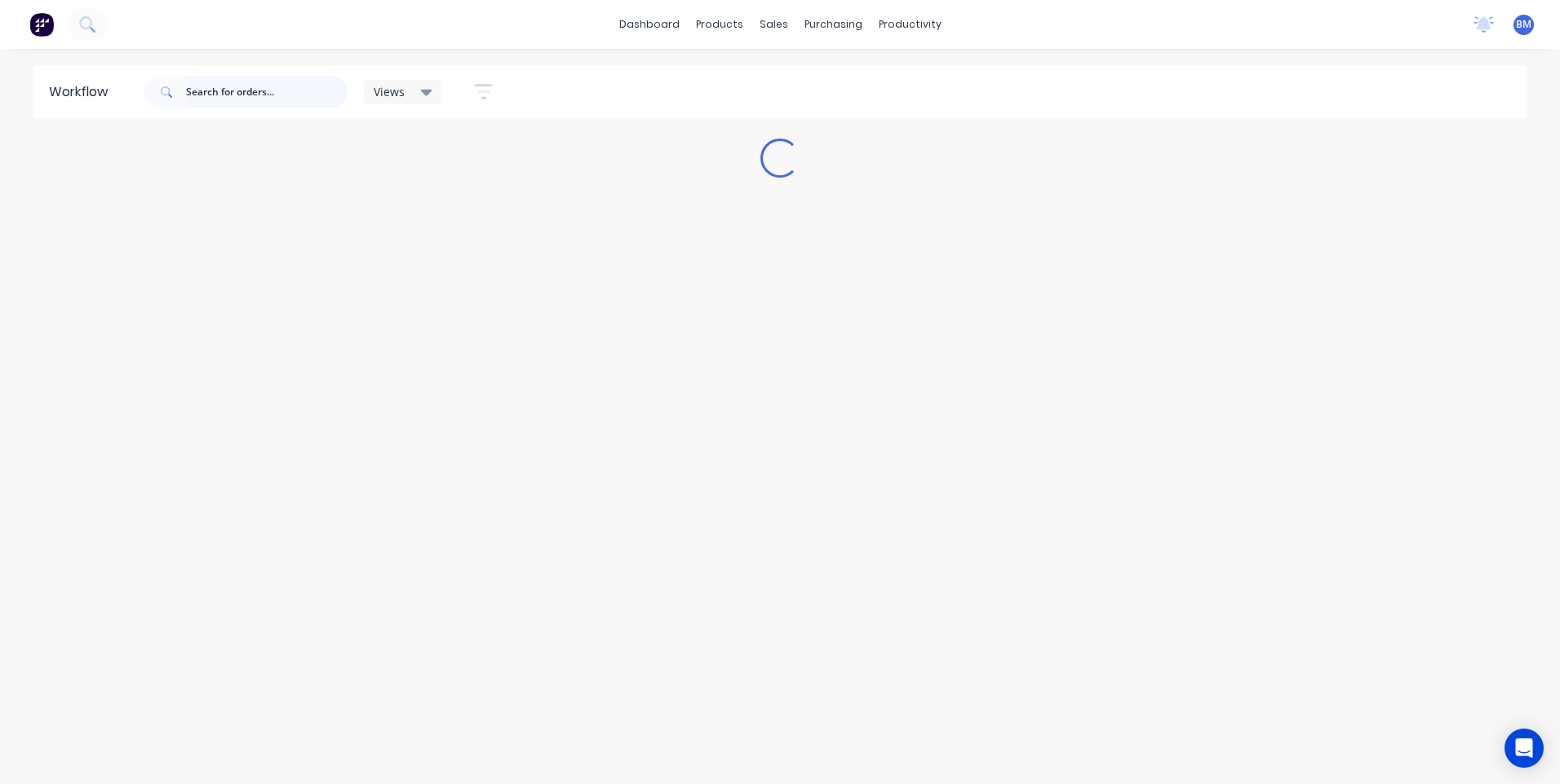
drag, startPoint x: 308, startPoint y: 106, endPoint x: 314, endPoint y: 97, distance: 10.8
click at [310, 106] on input "text" at bounding box center [267, 92] width 161 height 33
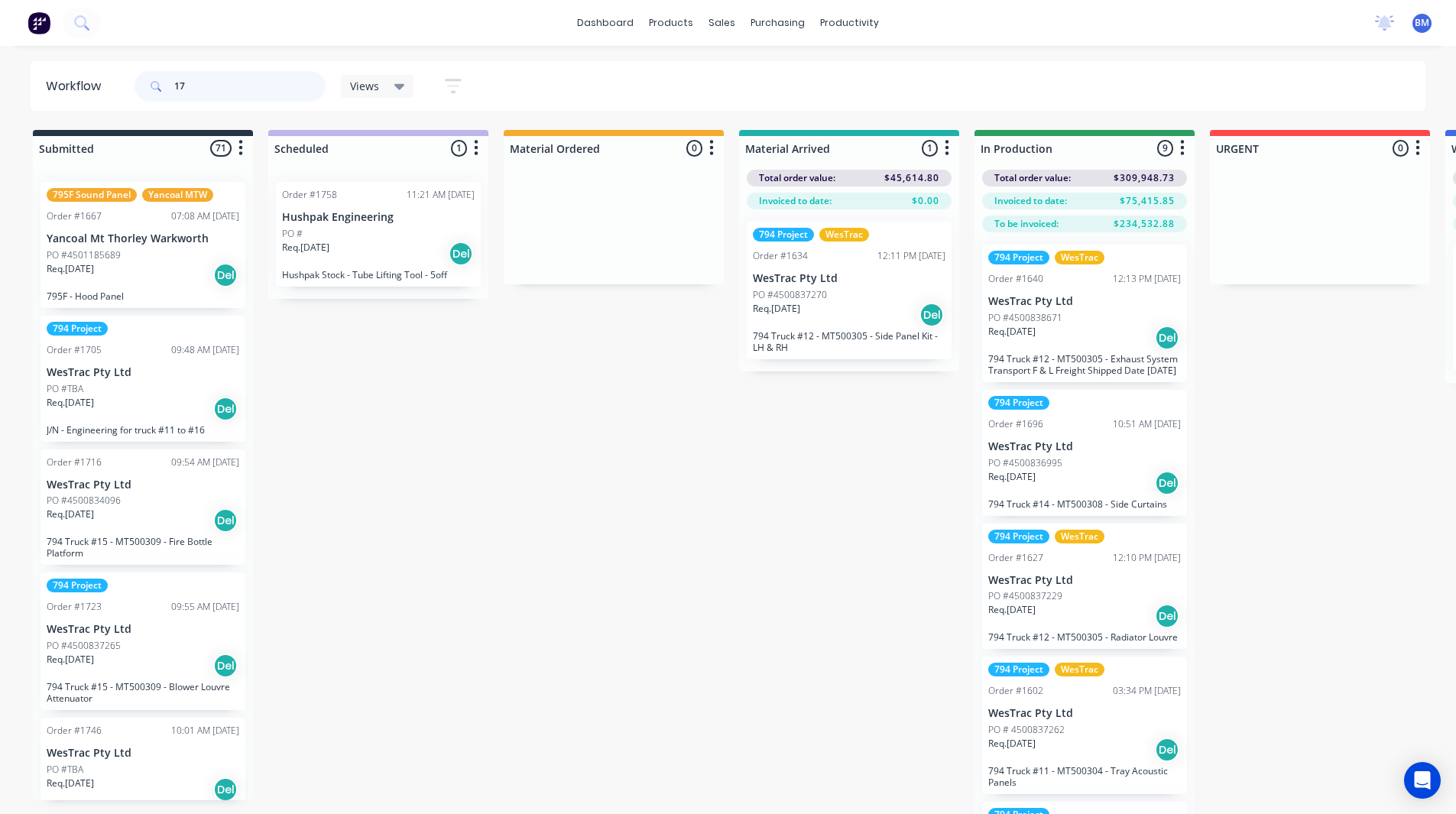
click at [233, 82] on input "17" at bounding box center [250, 86] width 151 height 31
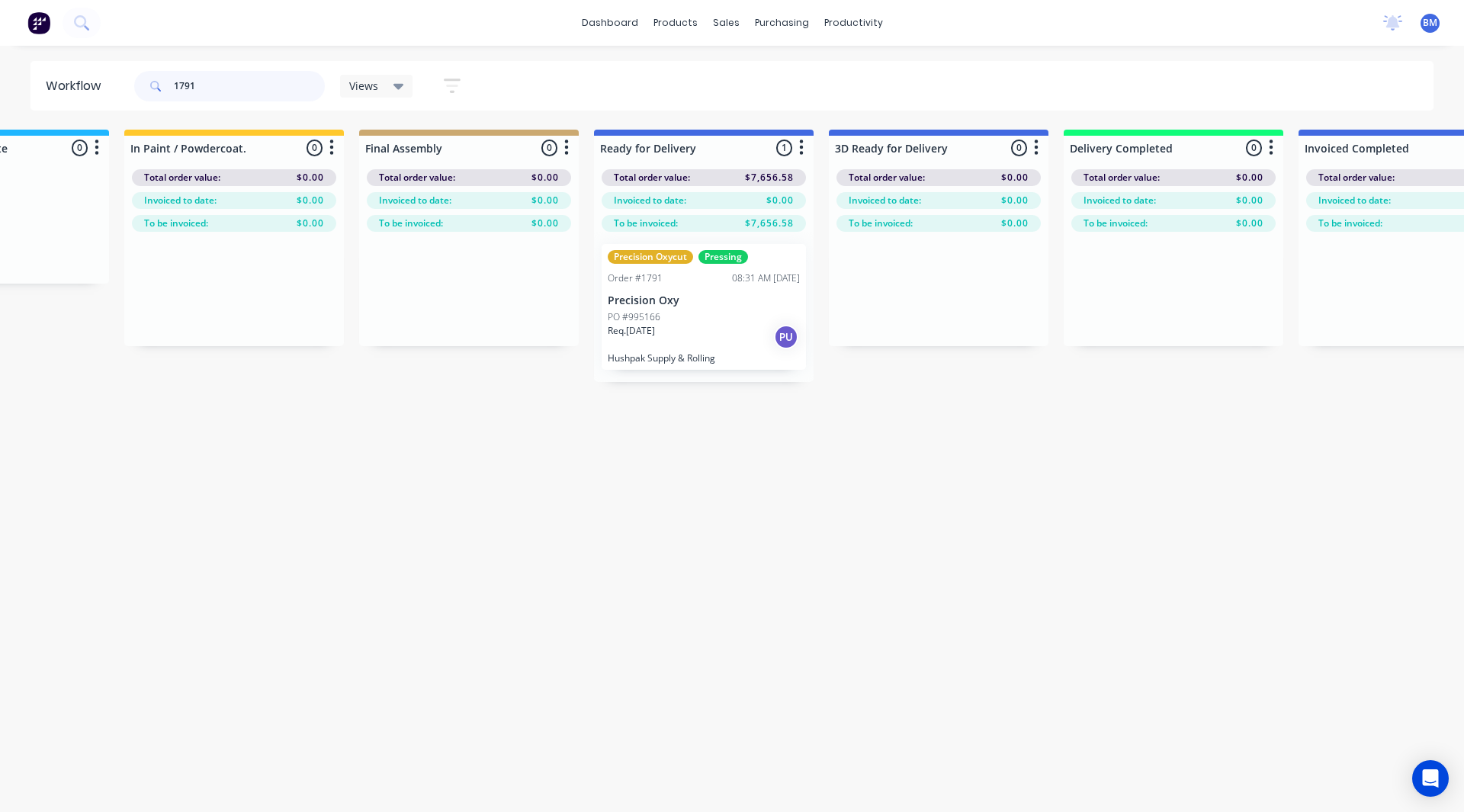
scroll to position [0, 2281]
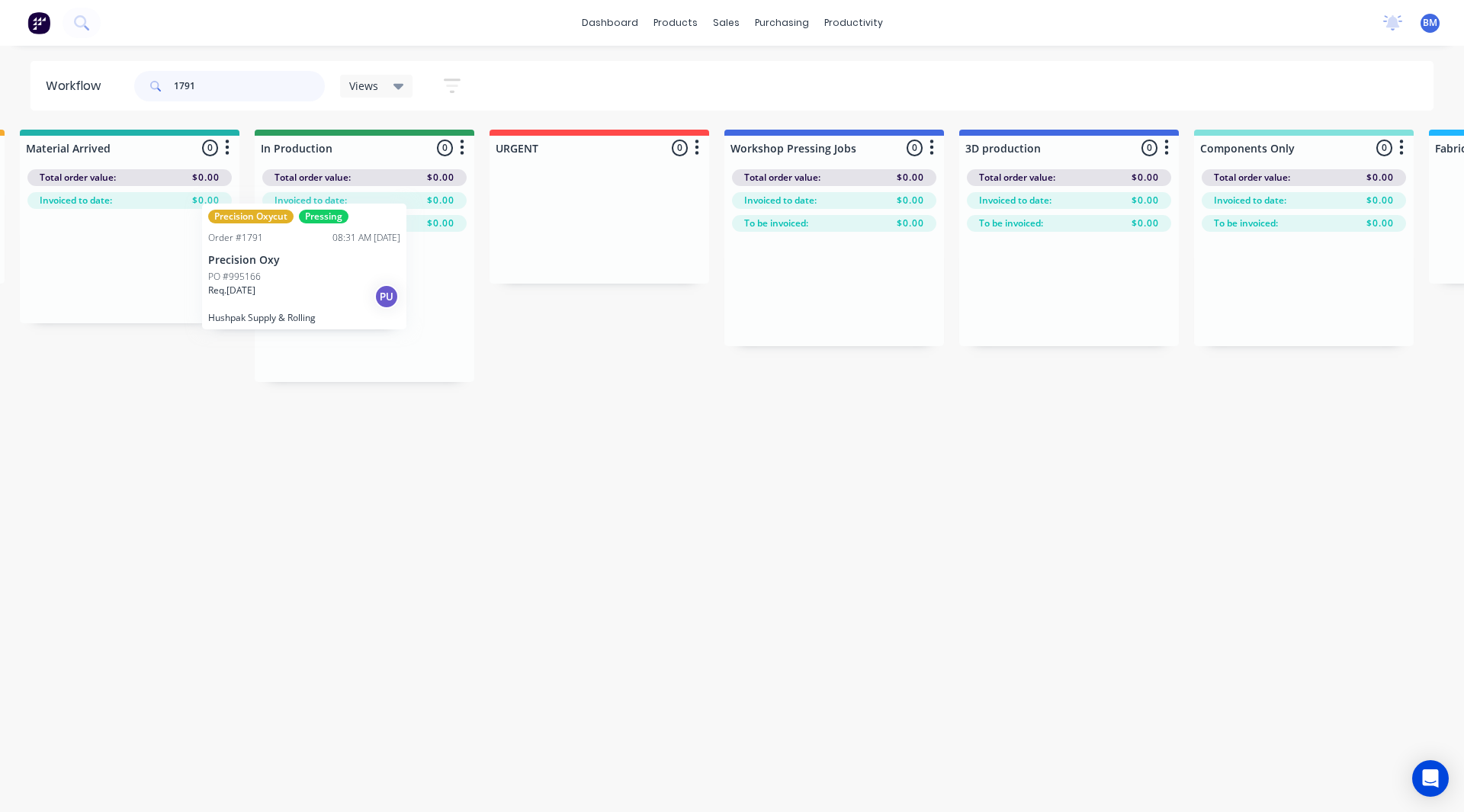
drag, startPoint x: 685, startPoint y: 350, endPoint x: 322, endPoint y: 317, distance: 364.5
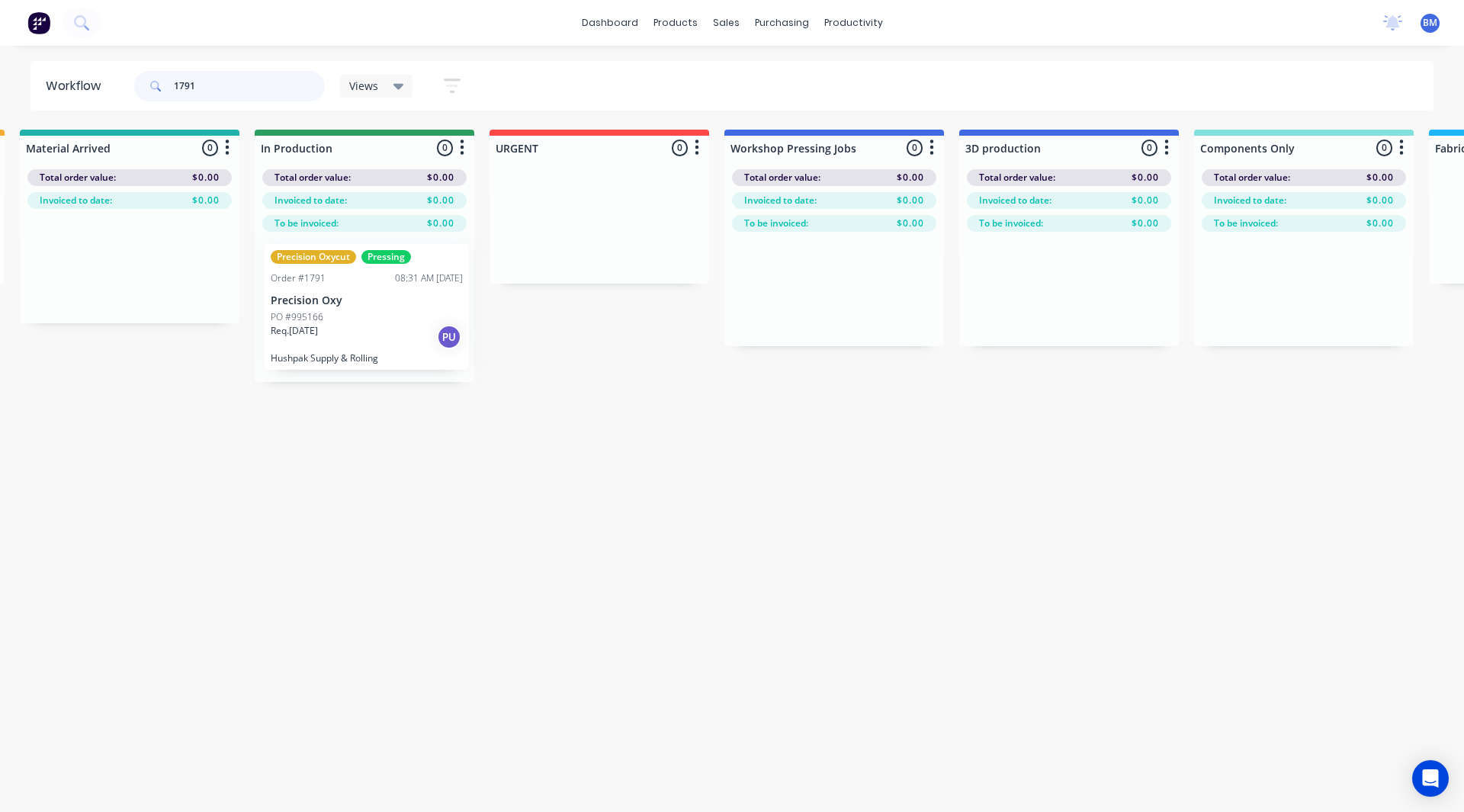
scroll to position [0, 715]
type input "1791"
click at [1363, 0] on div "dashboard products sales purchasing productivity dashboard products Product Cat…" at bounding box center [732, 22] width 1464 height 46
